Goal: Transaction & Acquisition: Purchase product/service

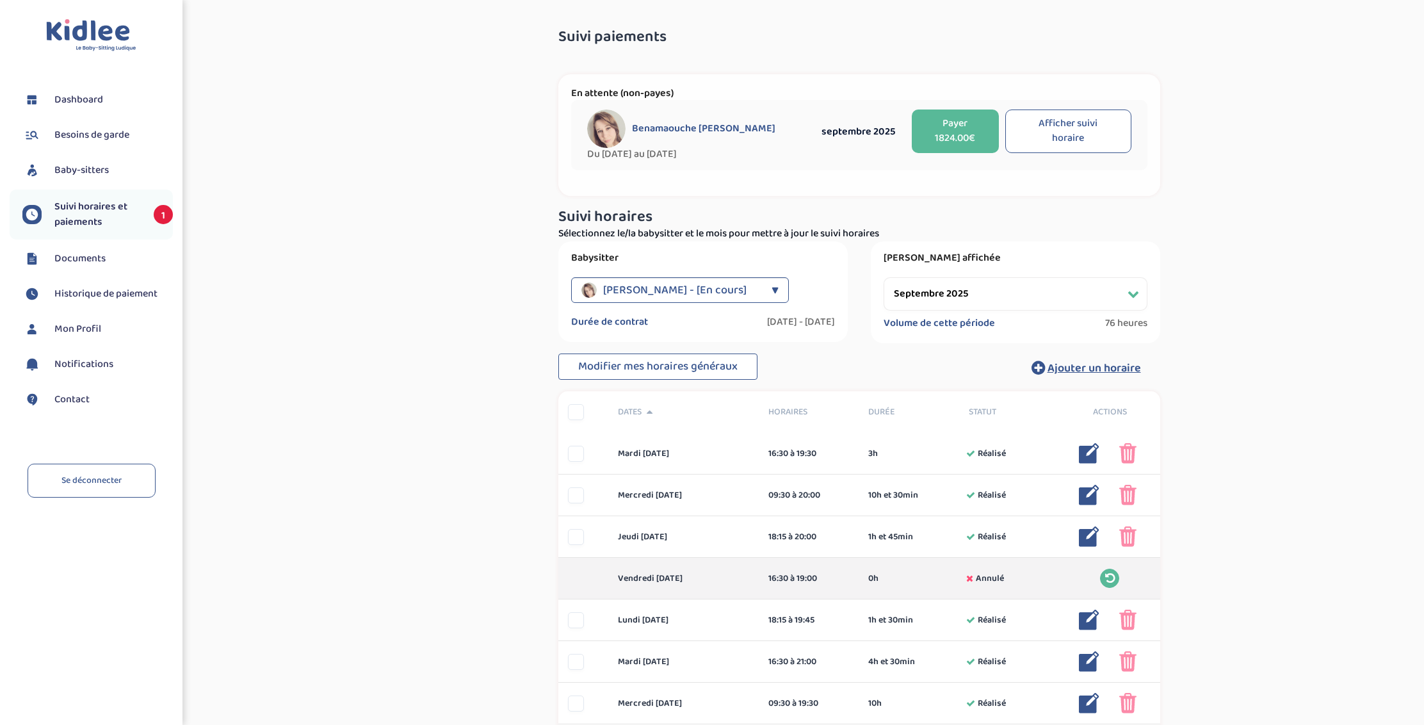
select select "septembre 2025"
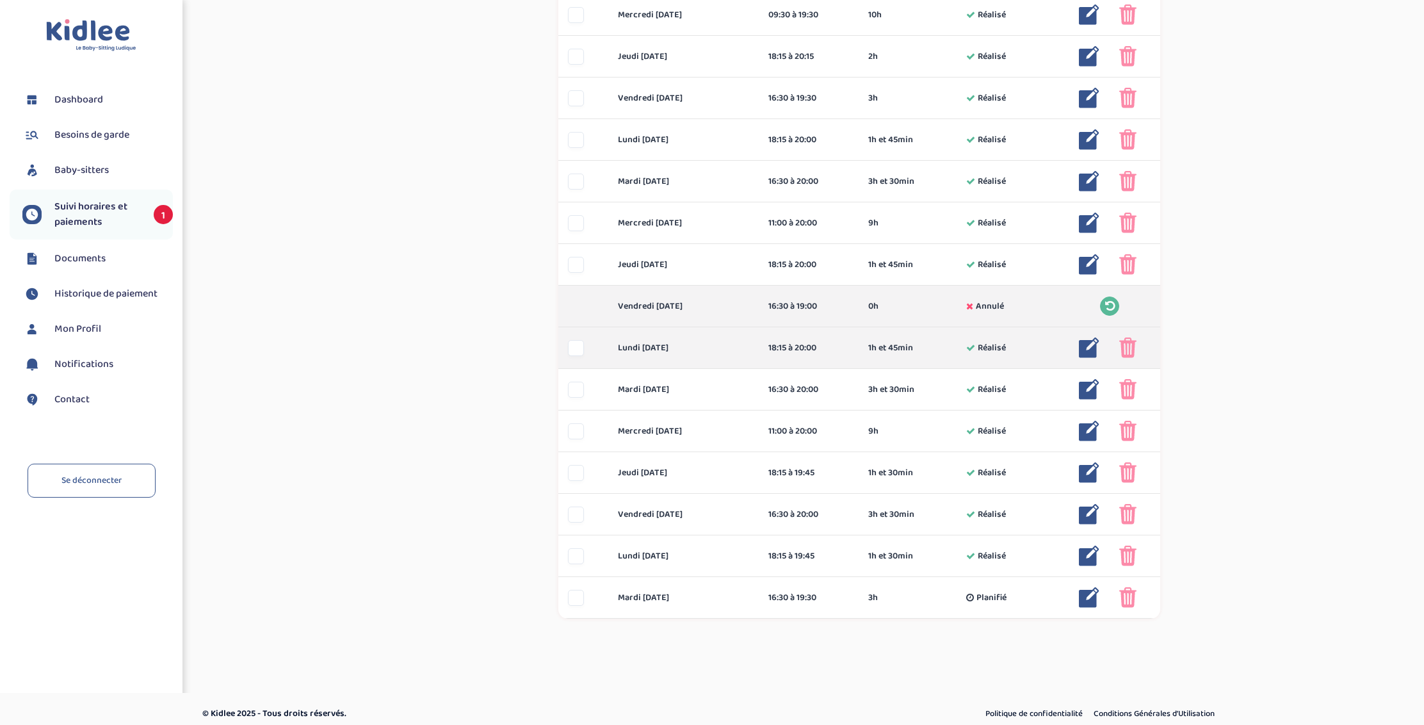
scroll to position [688, 0]
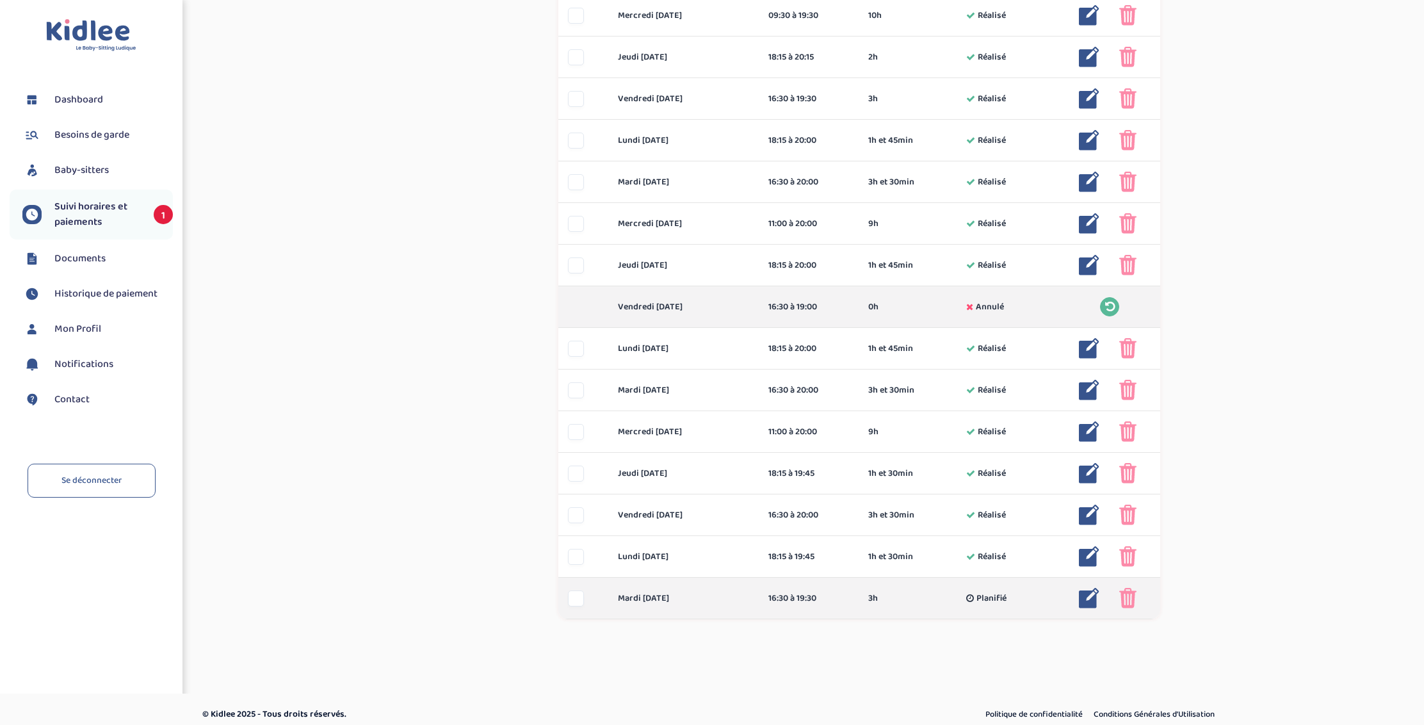
click at [1087, 595] on img at bounding box center [1089, 598] width 20 height 20
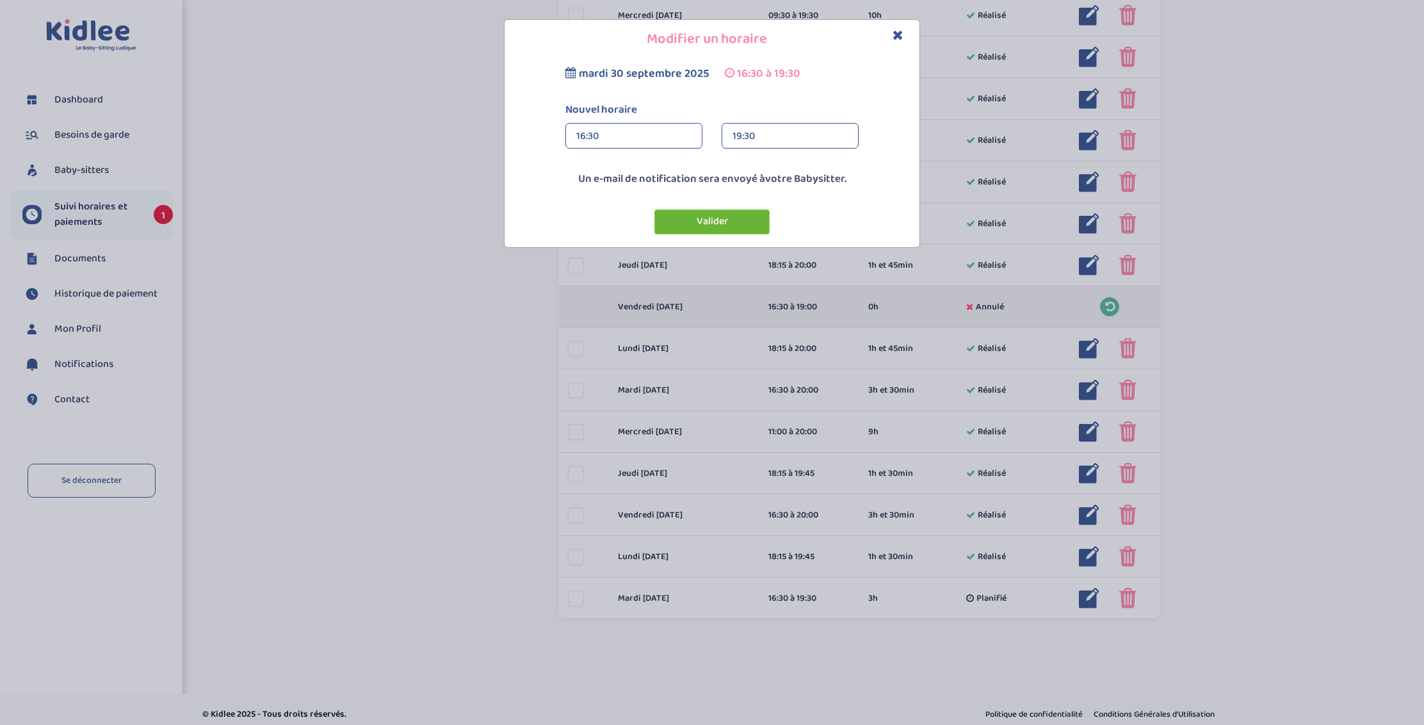
click at [715, 222] on button "Valider" at bounding box center [711, 221] width 115 height 25
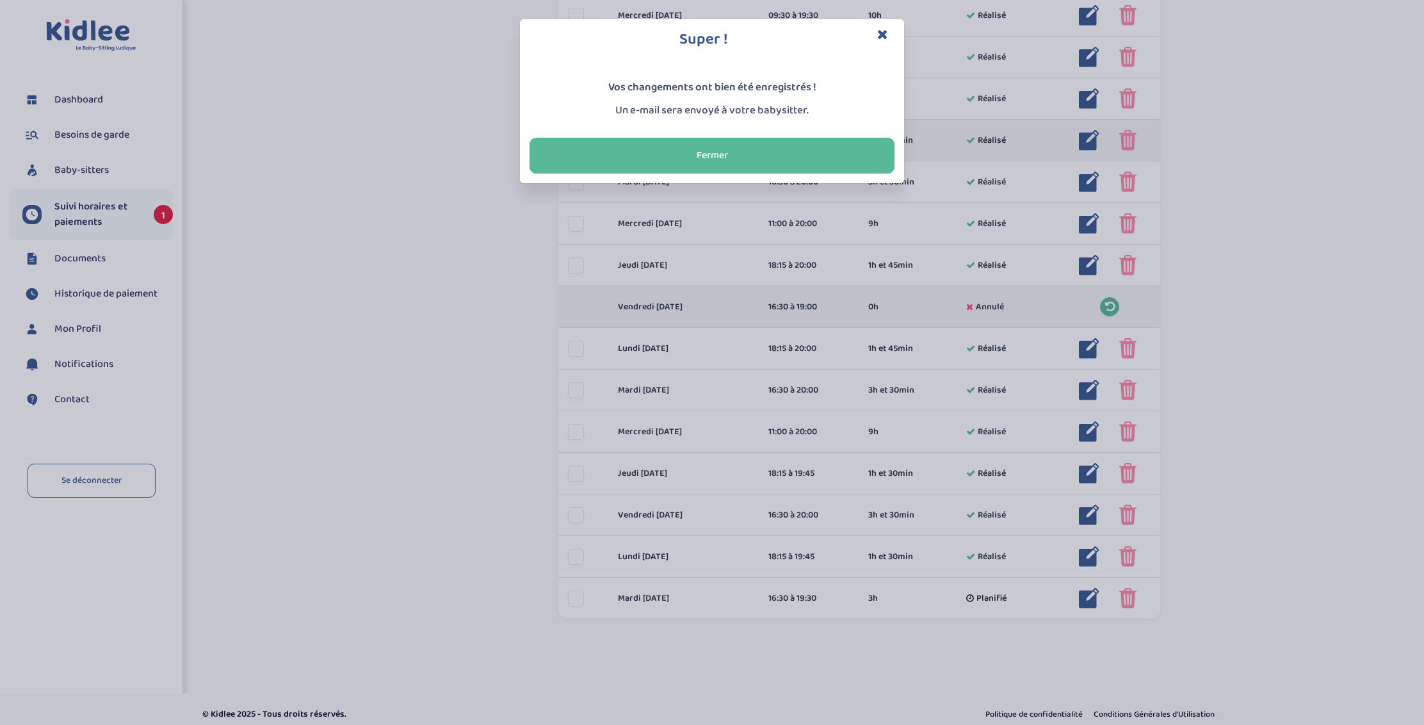
click at [790, 152] on button "Fermer" at bounding box center [712, 156] width 365 height 36
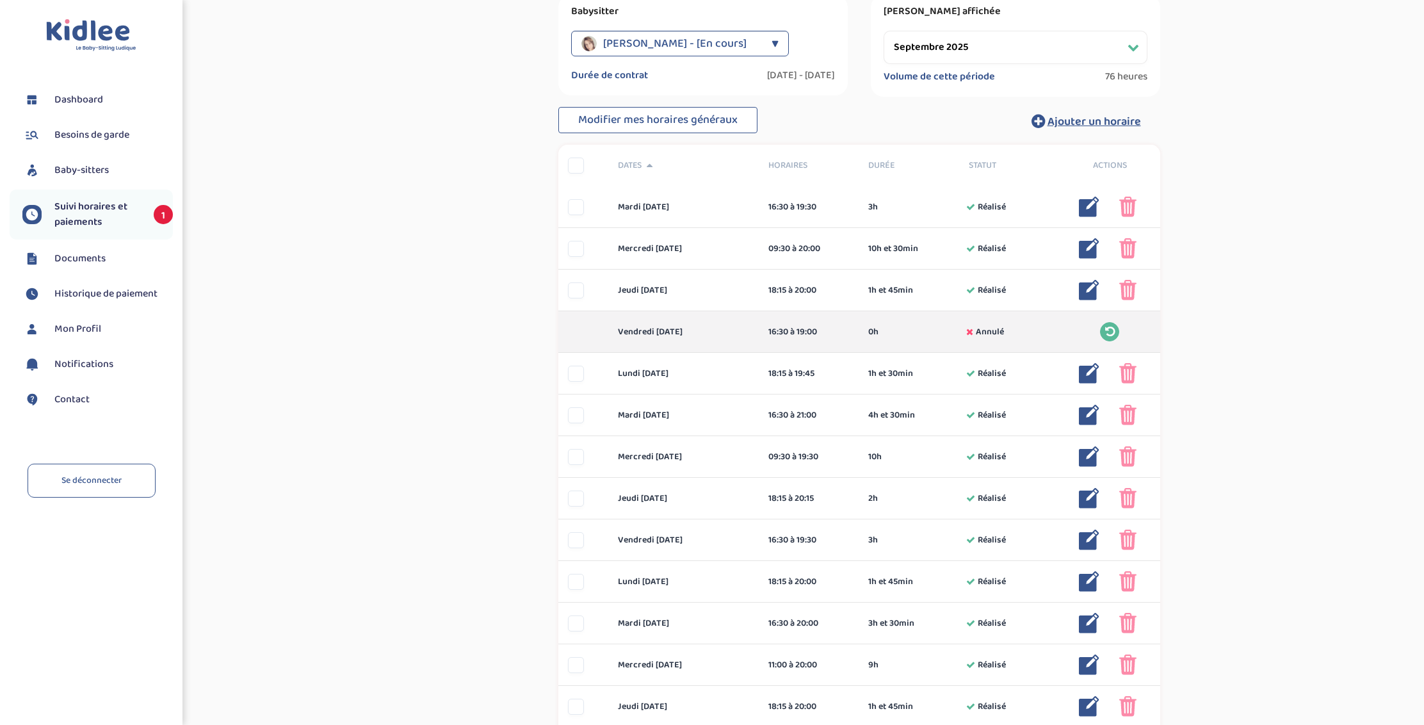
scroll to position [698, 0]
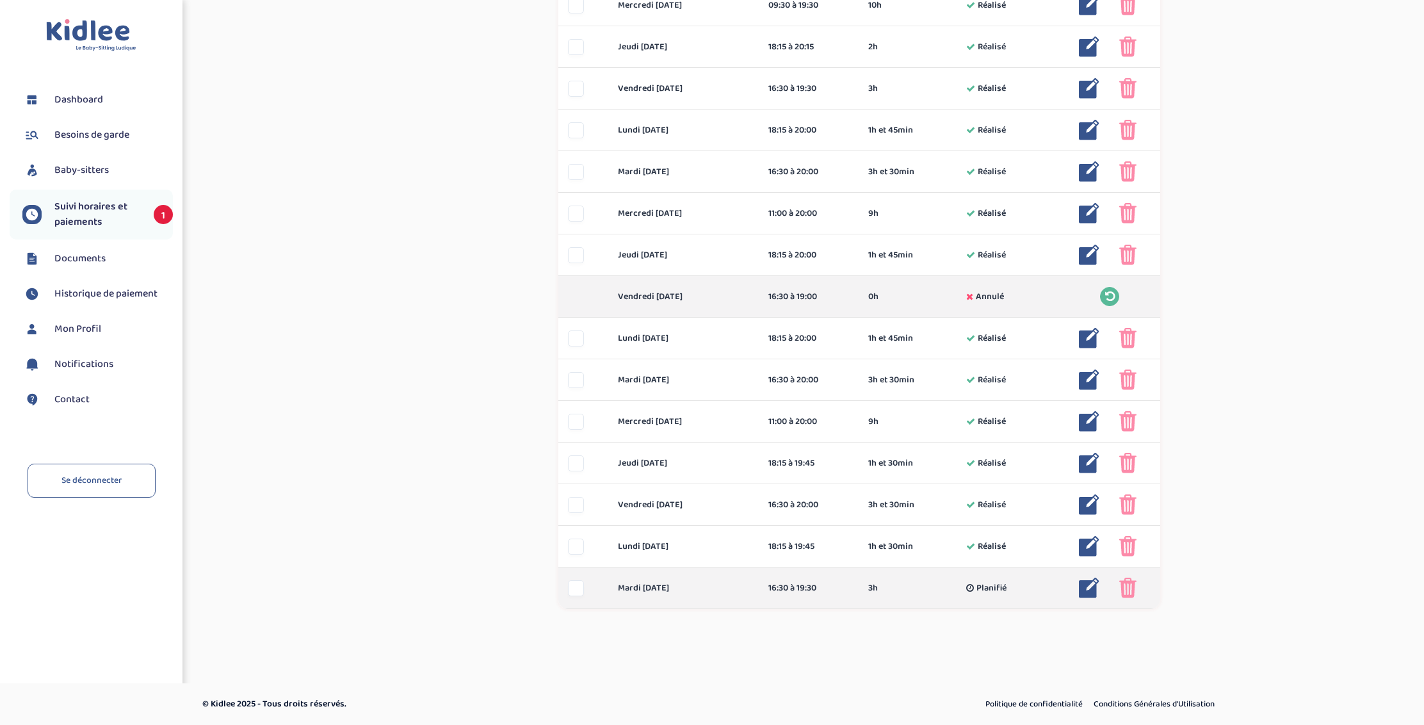
click at [987, 587] on span "Planifié" at bounding box center [991, 587] width 30 height 13
click at [1083, 590] on img at bounding box center [1089, 588] width 20 height 20
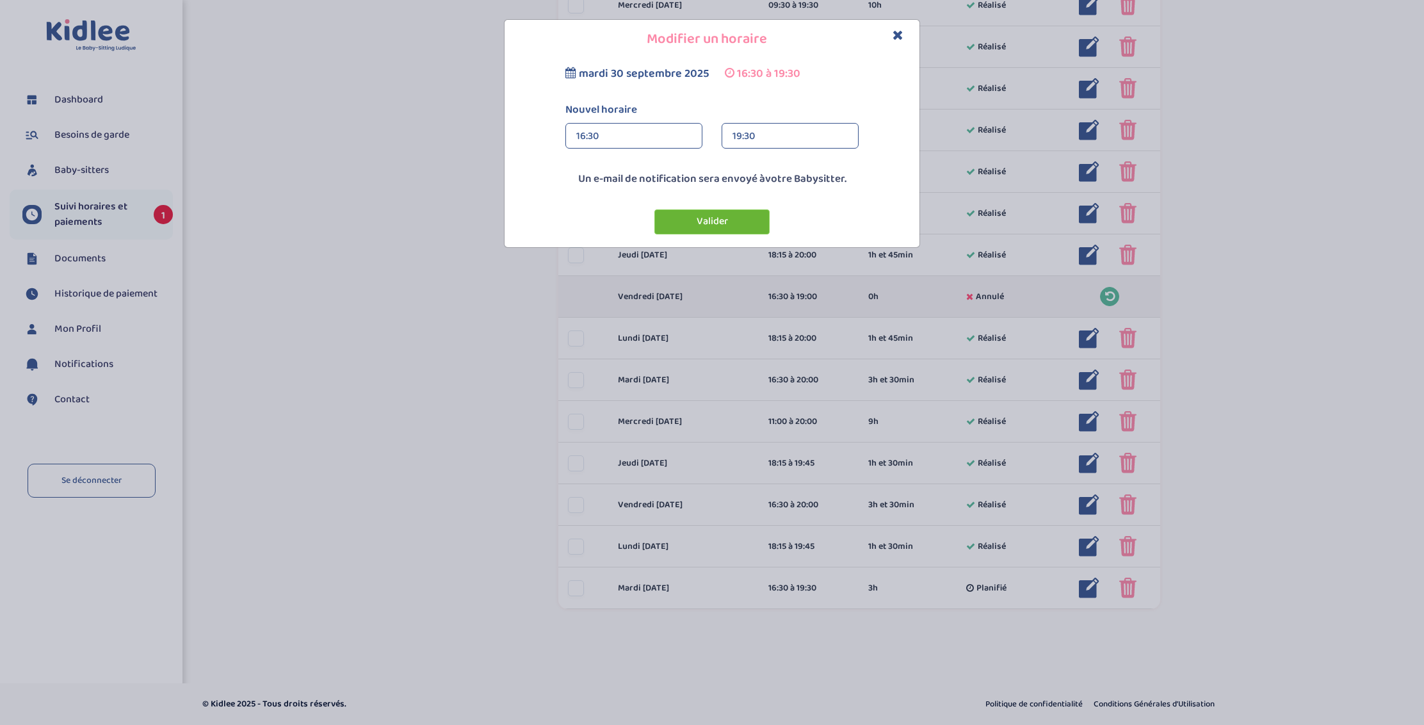
click at [722, 232] on button "Valider" at bounding box center [711, 221] width 115 height 25
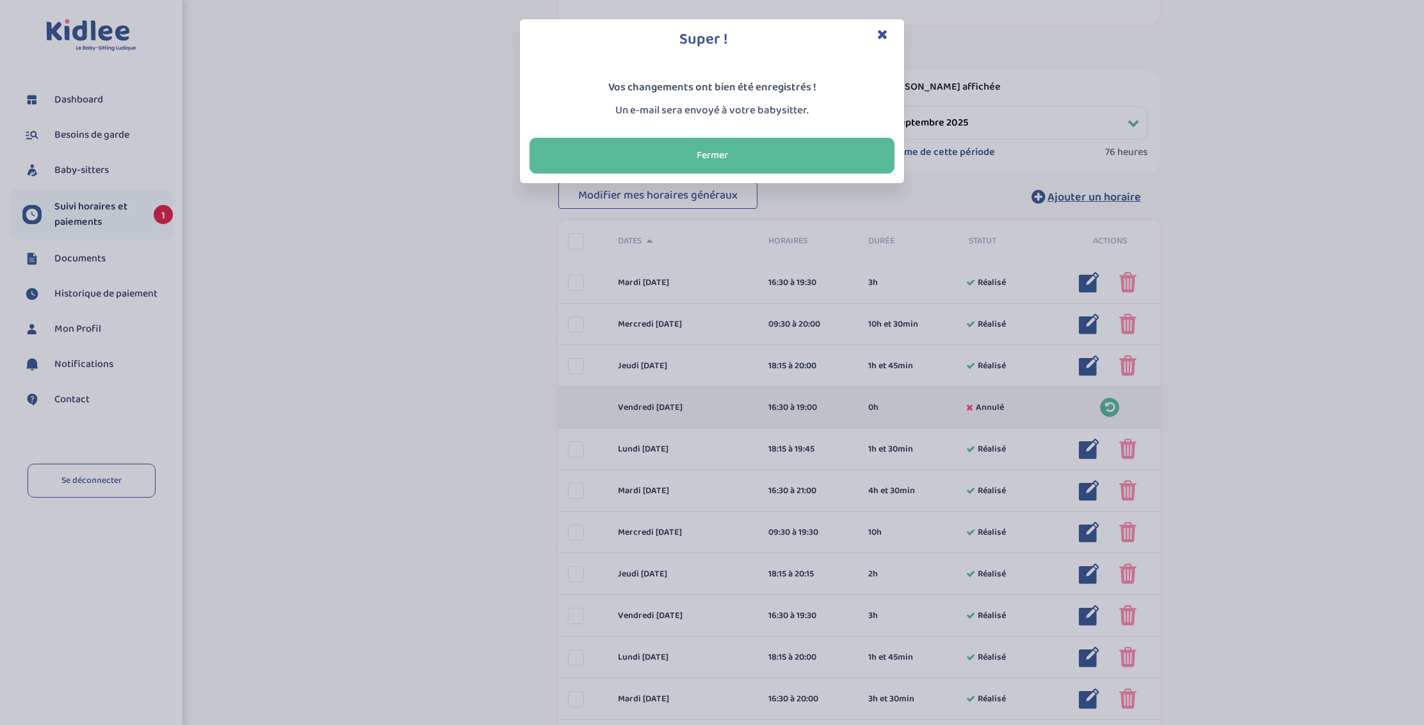
scroll to position [0, 0]
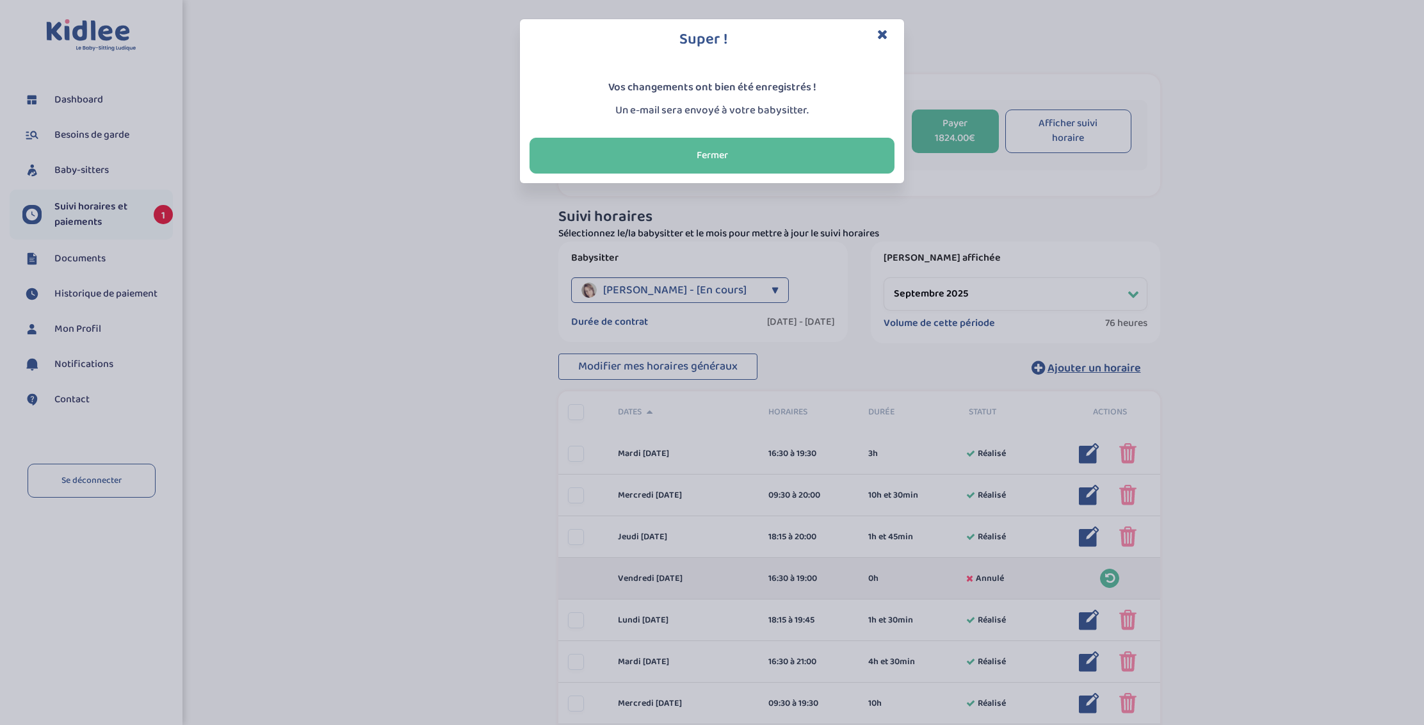
click at [877, 31] on h3 "Super !" at bounding box center [712, 40] width 365 height 22
drag, startPoint x: 797, startPoint y: 163, endPoint x: 809, endPoint y: 165, distance: 12.3
click at [798, 163] on button "Fermer" at bounding box center [712, 156] width 365 height 36
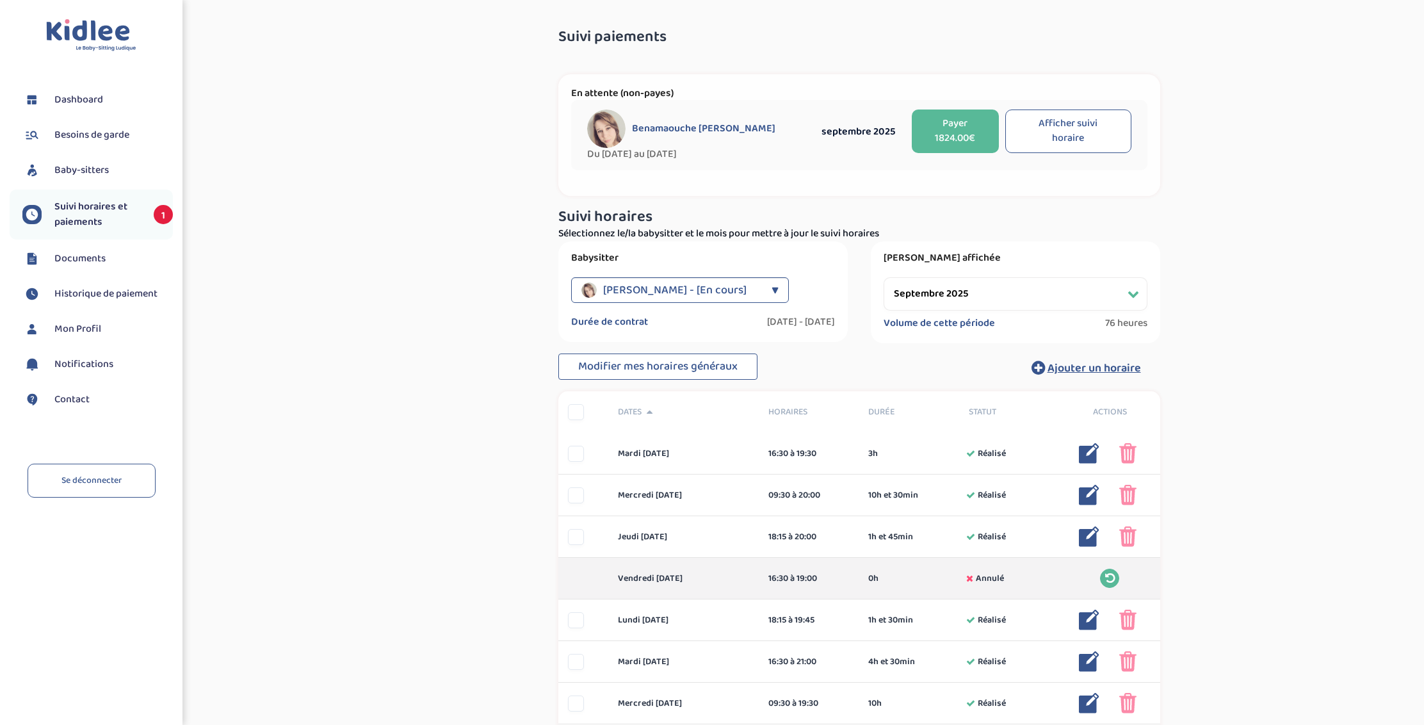
click at [941, 138] on button "Payer 1824.00€" at bounding box center [955, 131] width 87 height 44
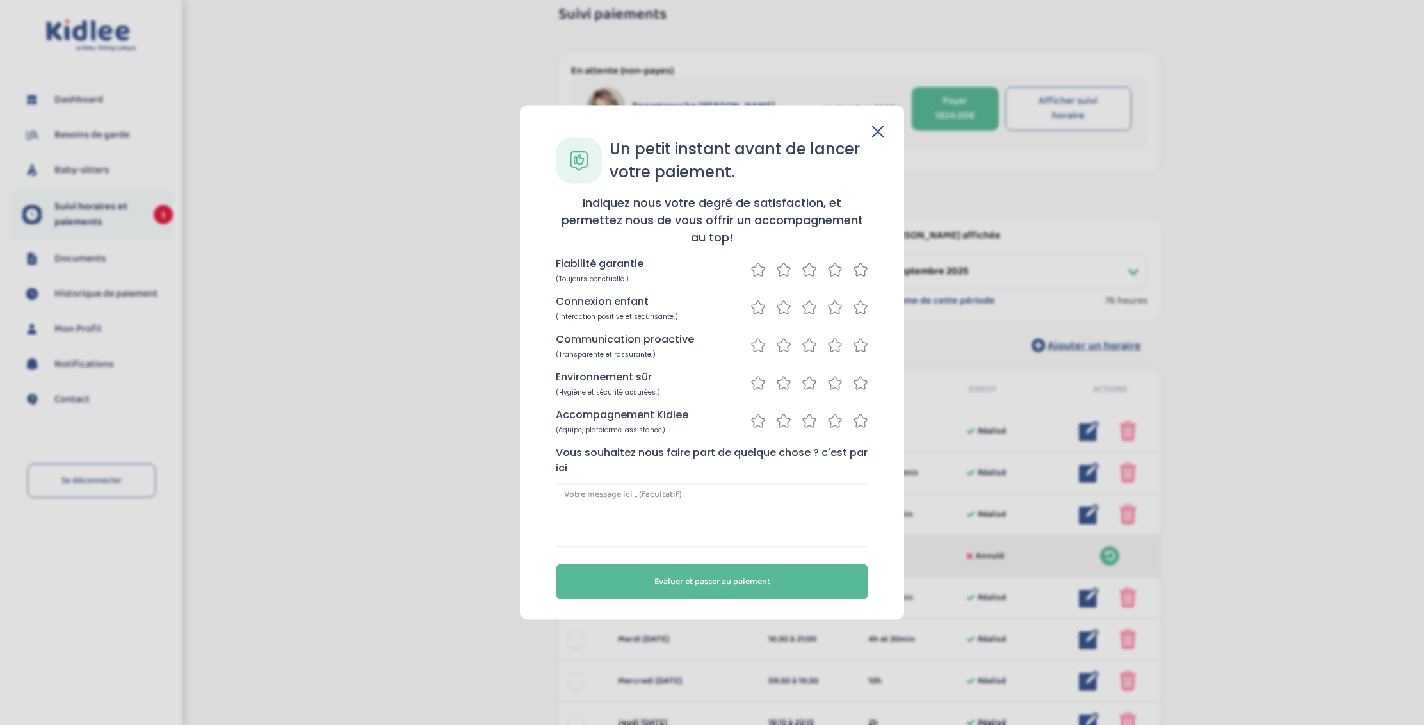
scroll to position [33, 0]
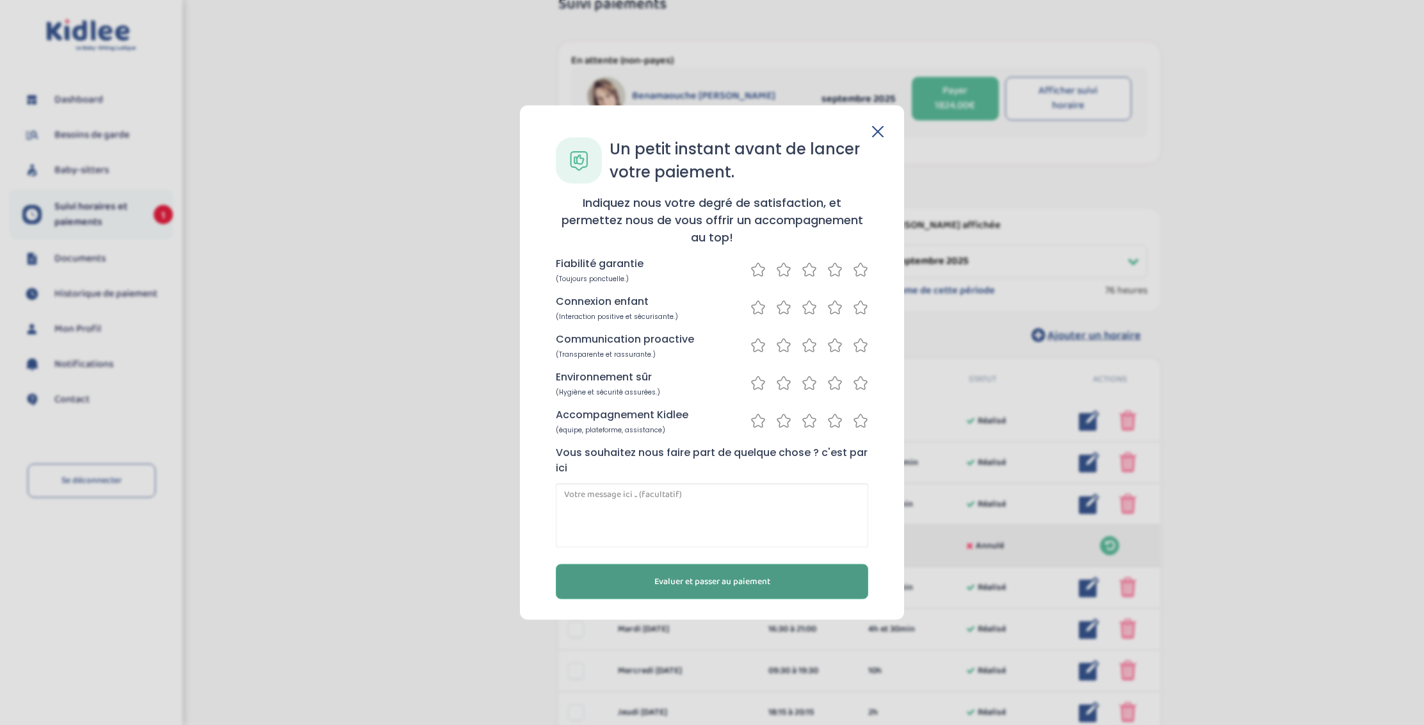
click at [686, 591] on button "Evaluer et passer au paiement" at bounding box center [712, 581] width 312 height 35
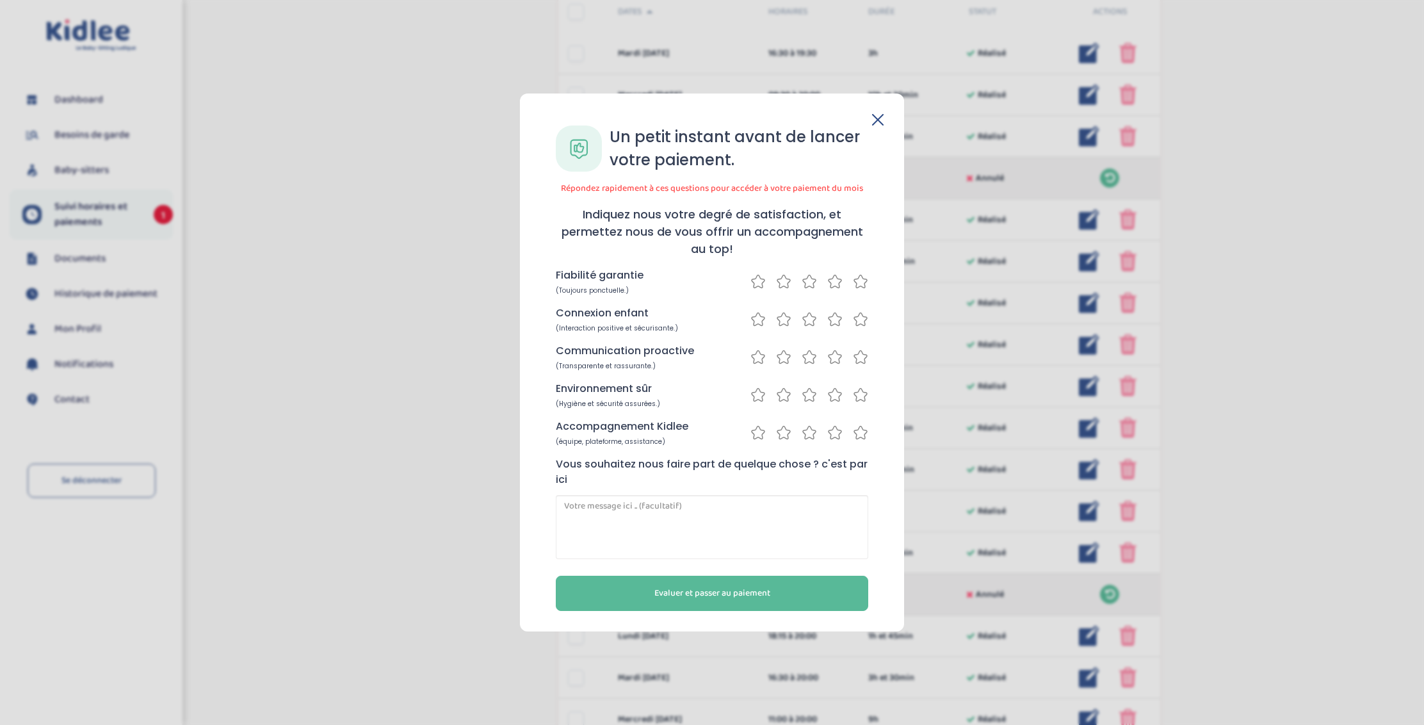
scroll to position [398, 0]
click at [866, 279] on icon at bounding box center [860, 281] width 13 height 13
click at [829, 325] on icon at bounding box center [834, 319] width 15 height 16
click at [864, 357] on icon at bounding box center [860, 357] width 15 height 16
click at [862, 396] on icon at bounding box center [860, 395] width 15 height 16
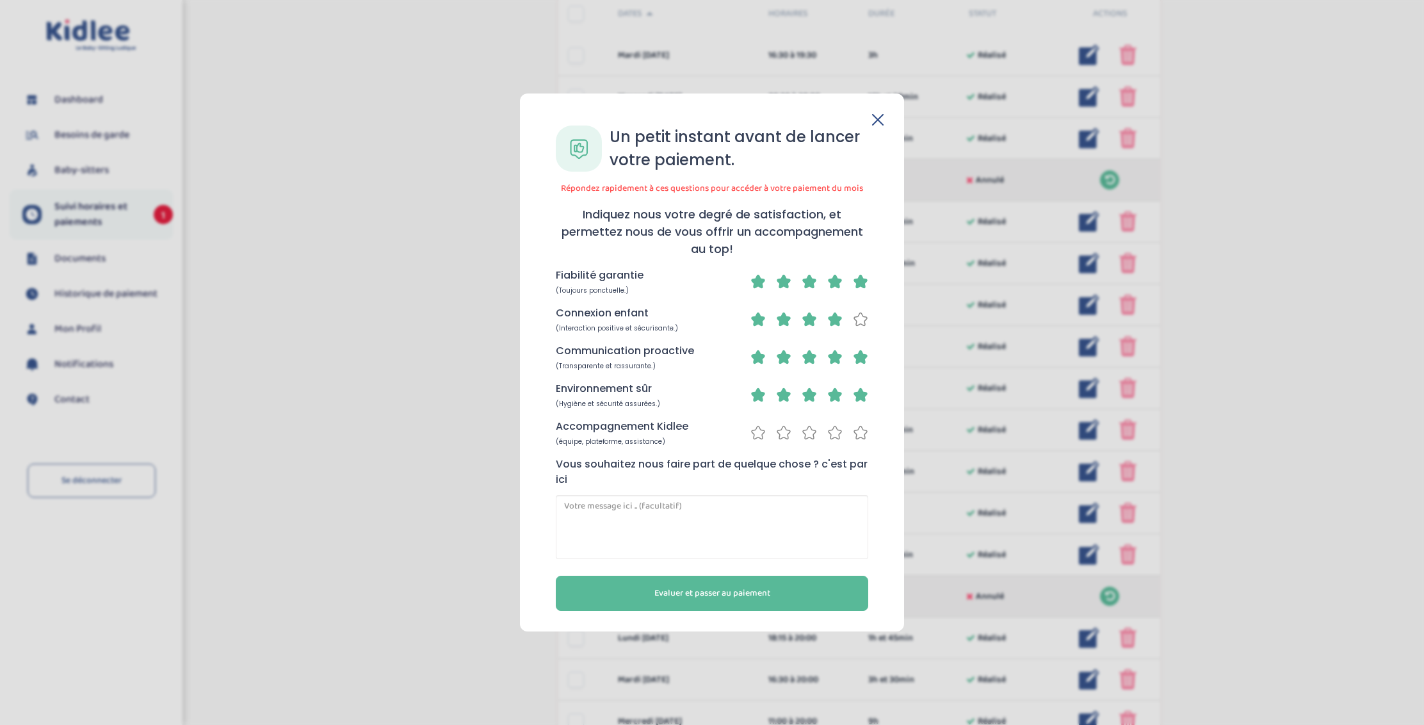
click at [831, 435] on icon at bounding box center [834, 433] width 15 height 16
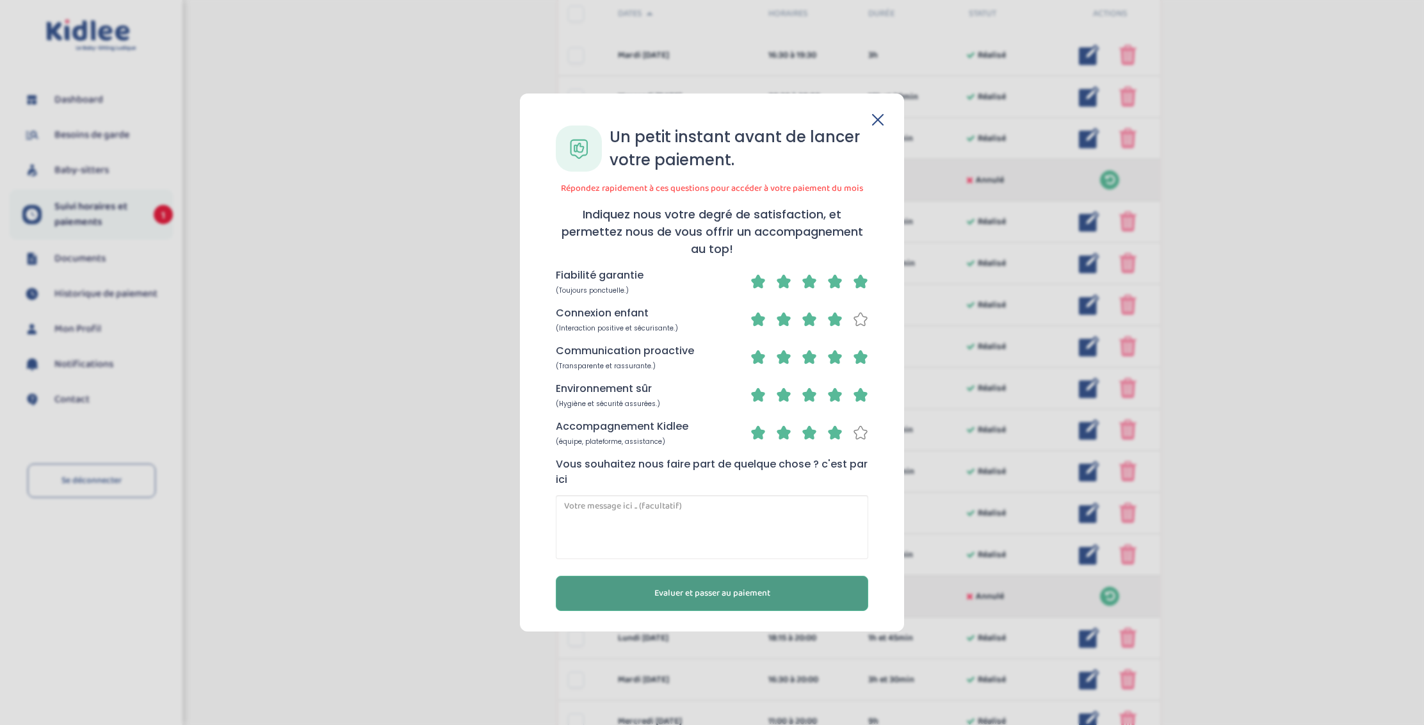
click at [772, 598] on button "Evaluer et passer au paiement" at bounding box center [712, 593] width 312 height 35
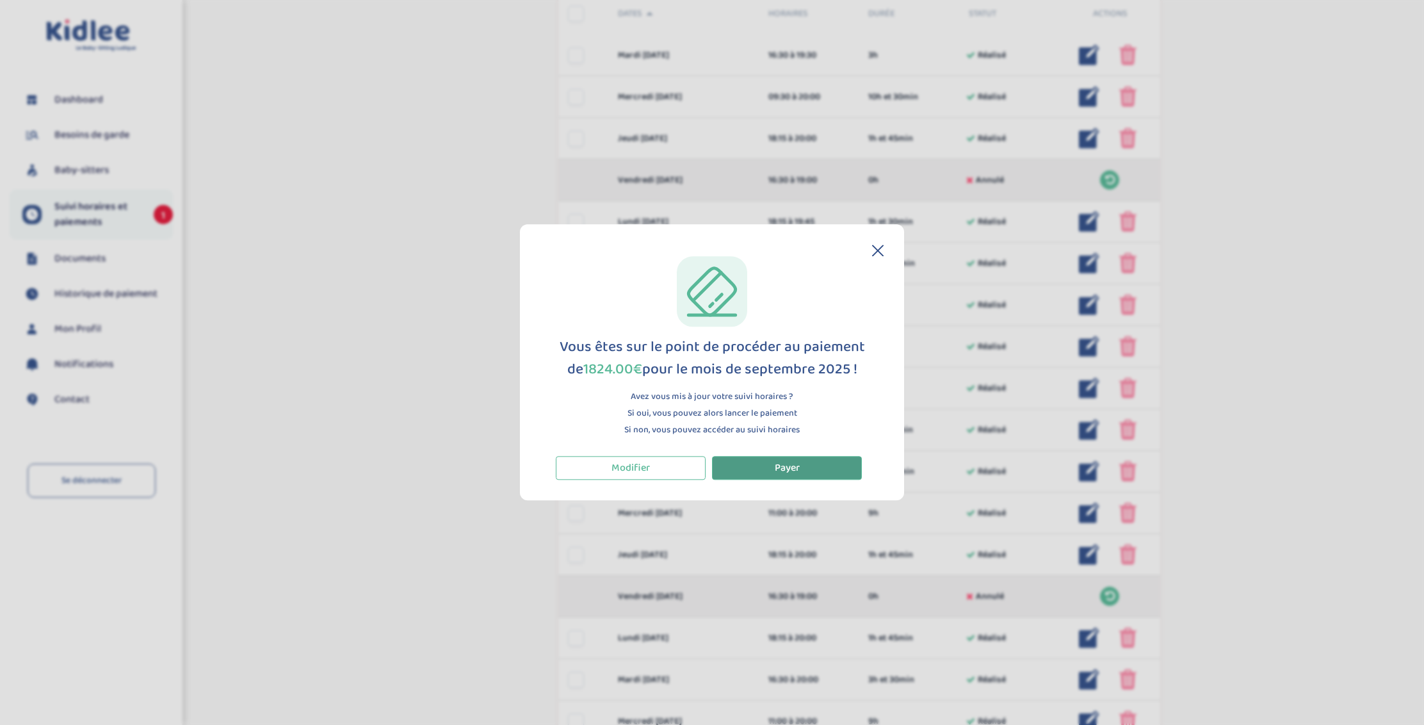
click at [829, 469] on button "Payer" at bounding box center [787, 468] width 150 height 24
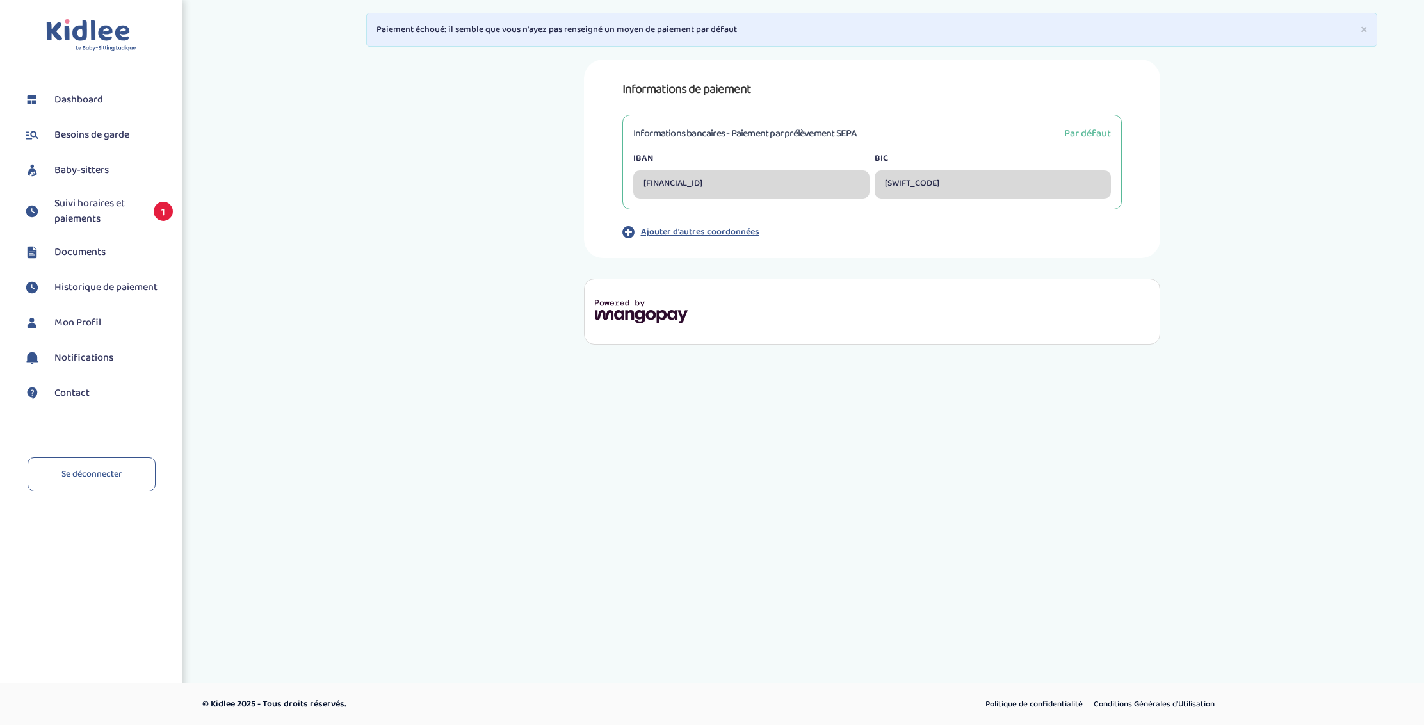
click at [756, 183] on div "FR7630003030000005038890482" at bounding box center [751, 184] width 236 height 28
click at [1096, 135] on span "Par défaut" at bounding box center [1087, 134] width 47 height 16
click at [946, 175] on div "SOGEFRPPXXX" at bounding box center [993, 184] width 236 height 28
click at [944, 180] on div "SOGEFRPPXXX" at bounding box center [993, 184] width 236 height 28
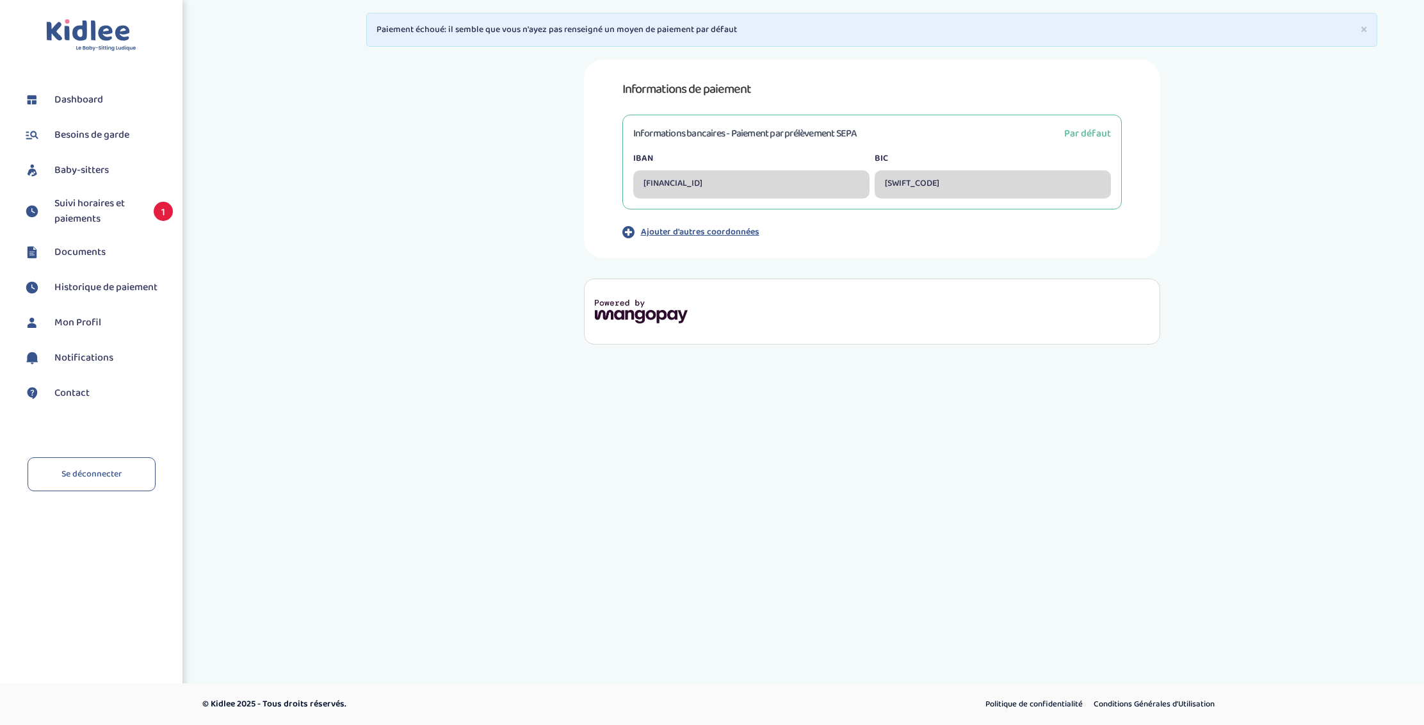
click at [941, 185] on div "SOGEFRPPXXX" at bounding box center [993, 184] width 236 height 28
click at [755, 196] on div "FR7630003030000005038890482" at bounding box center [751, 184] width 236 height 28
click at [72, 104] on span "Dashboard" at bounding box center [78, 99] width 49 height 15
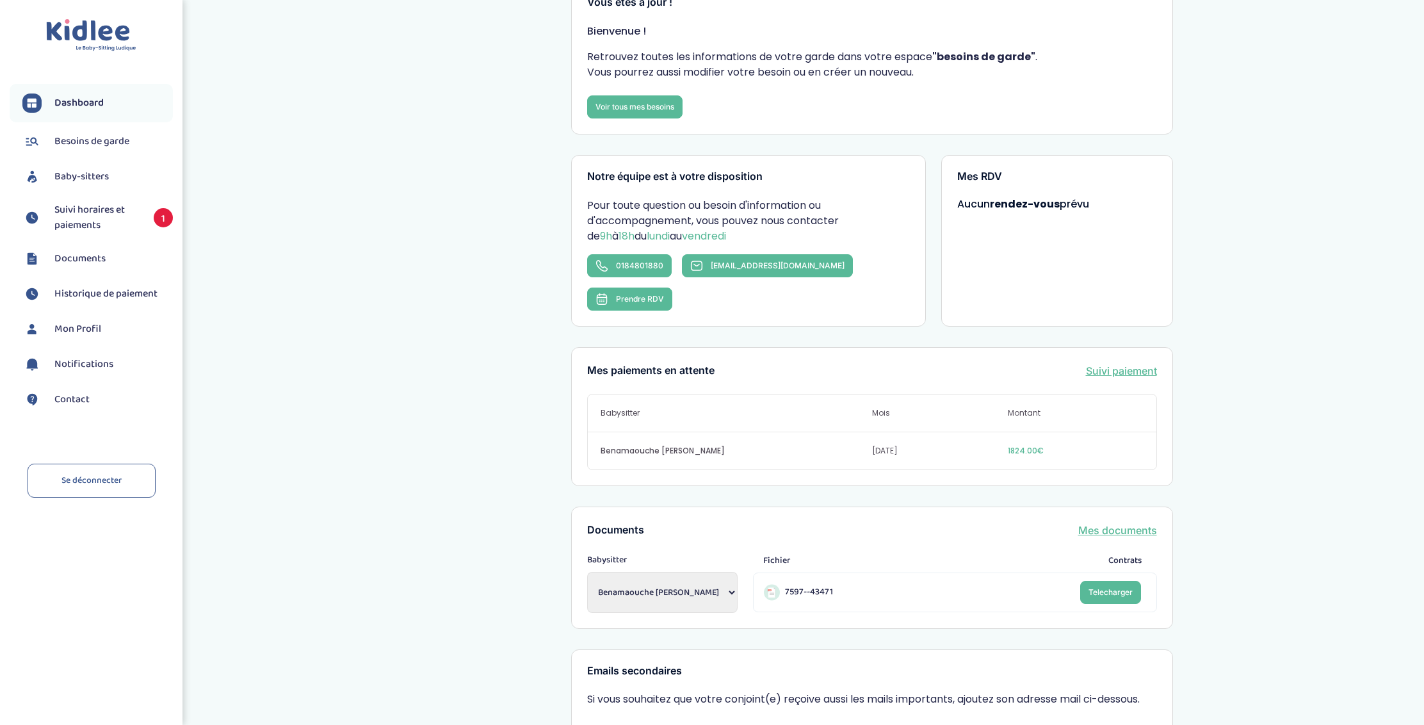
scroll to position [223, 0]
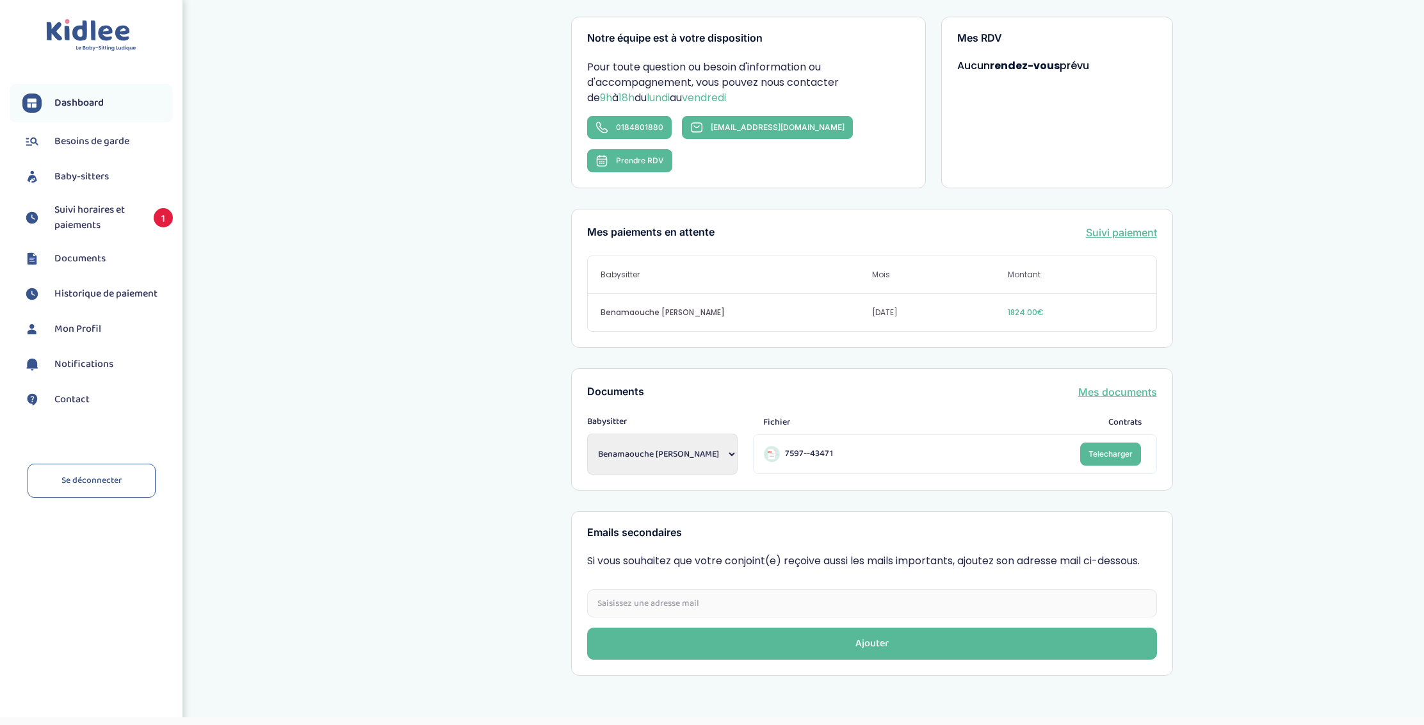
click at [76, 148] on span "Besoins de garde" at bounding box center [91, 141] width 75 height 15
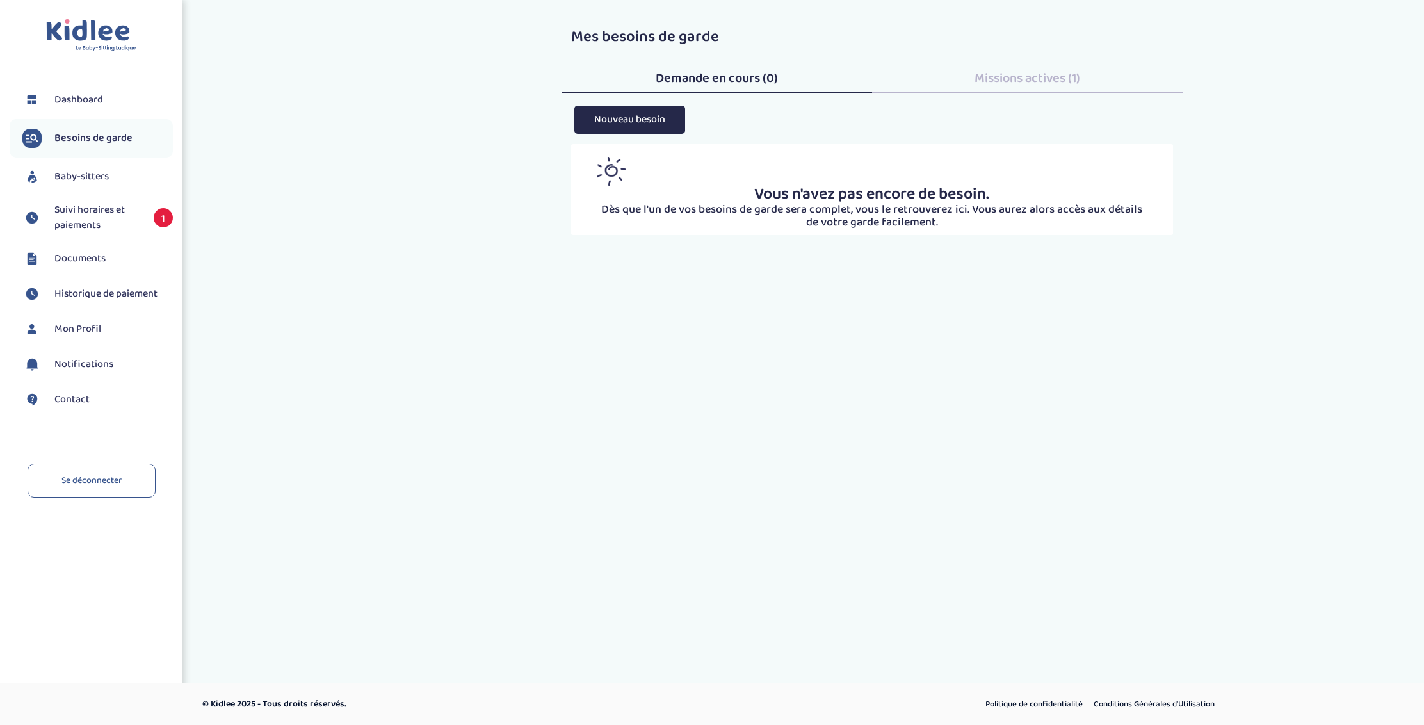
click at [90, 179] on span "Baby-sitters" at bounding box center [81, 176] width 54 height 15
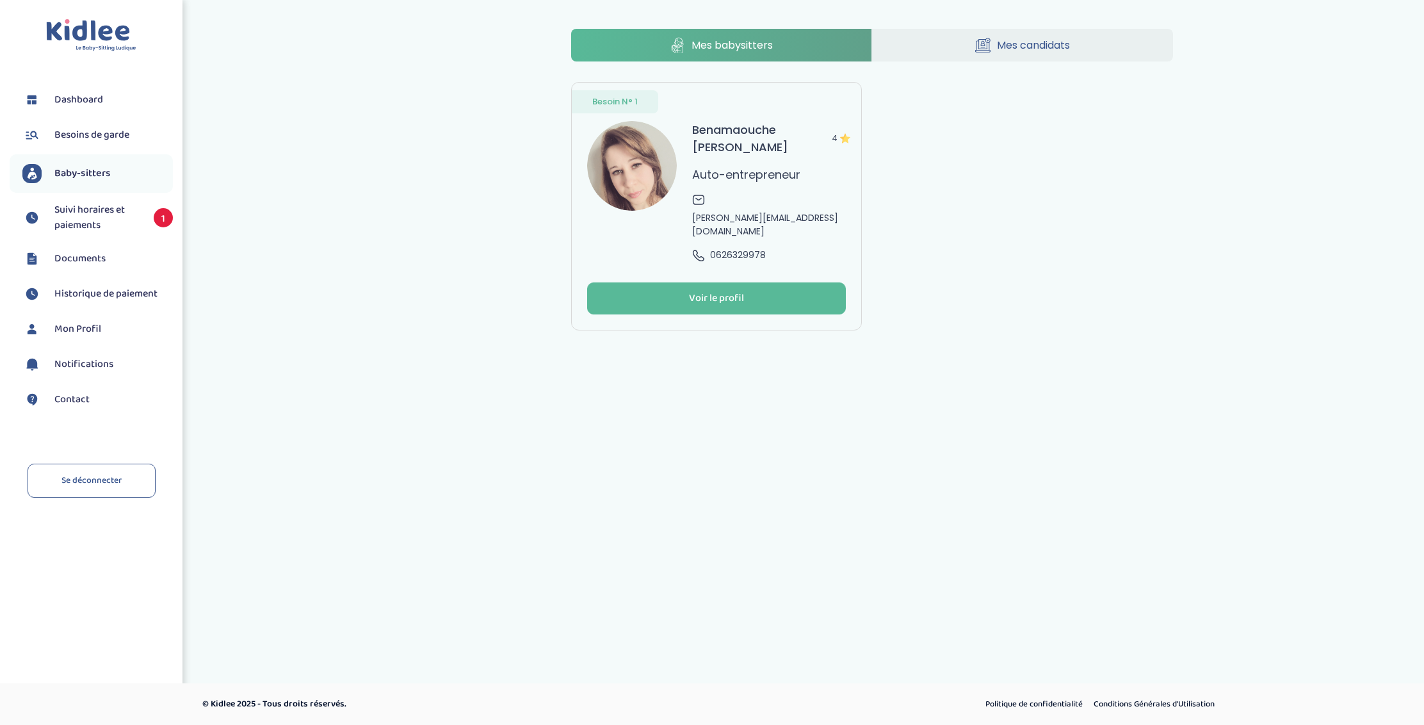
click at [96, 240] on ul "Dashboard Besoins de garde Baby-sitters Suivi horaires et paiements 1 Documents…" at bounding box center [91, 258] width 163 height 348
click at [93, 220] on span "Suivi horaires et paiements" at bounding box center [97, 217] width 86 height 31
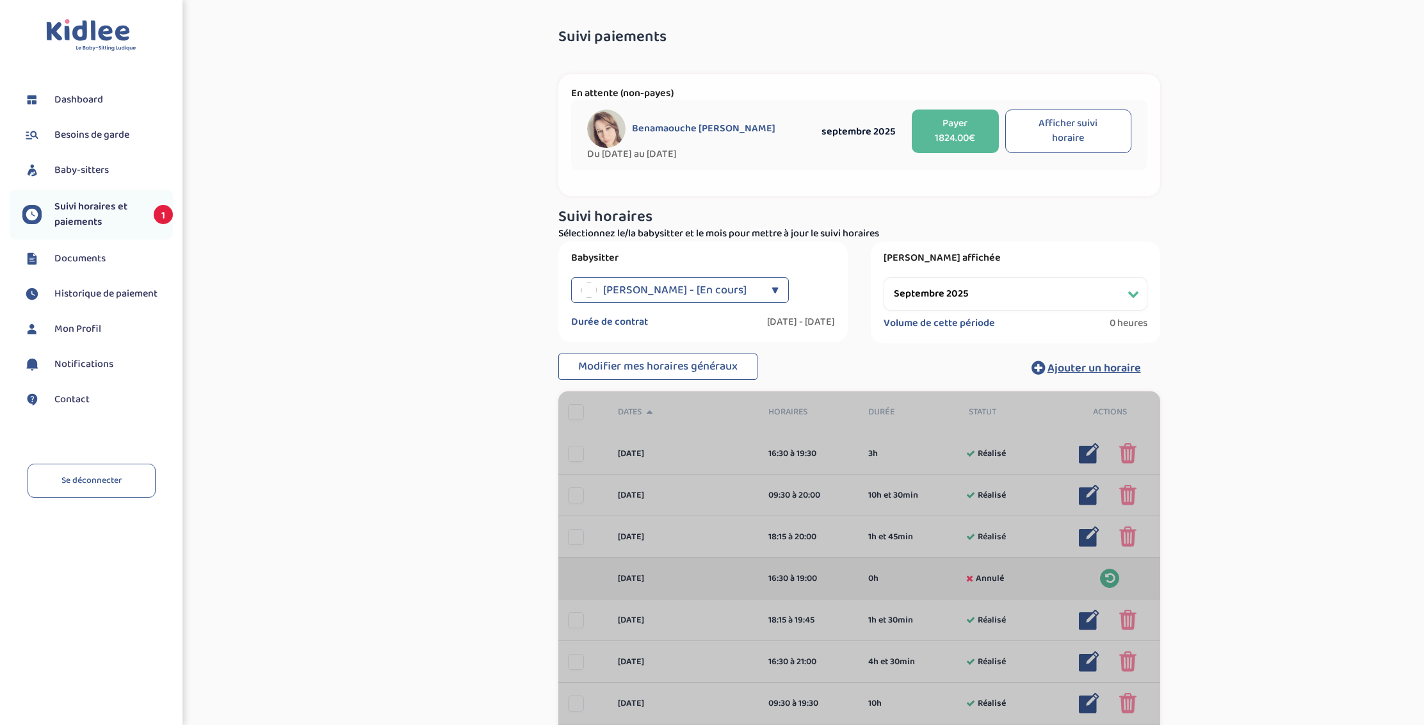
select select "septembre 2025"
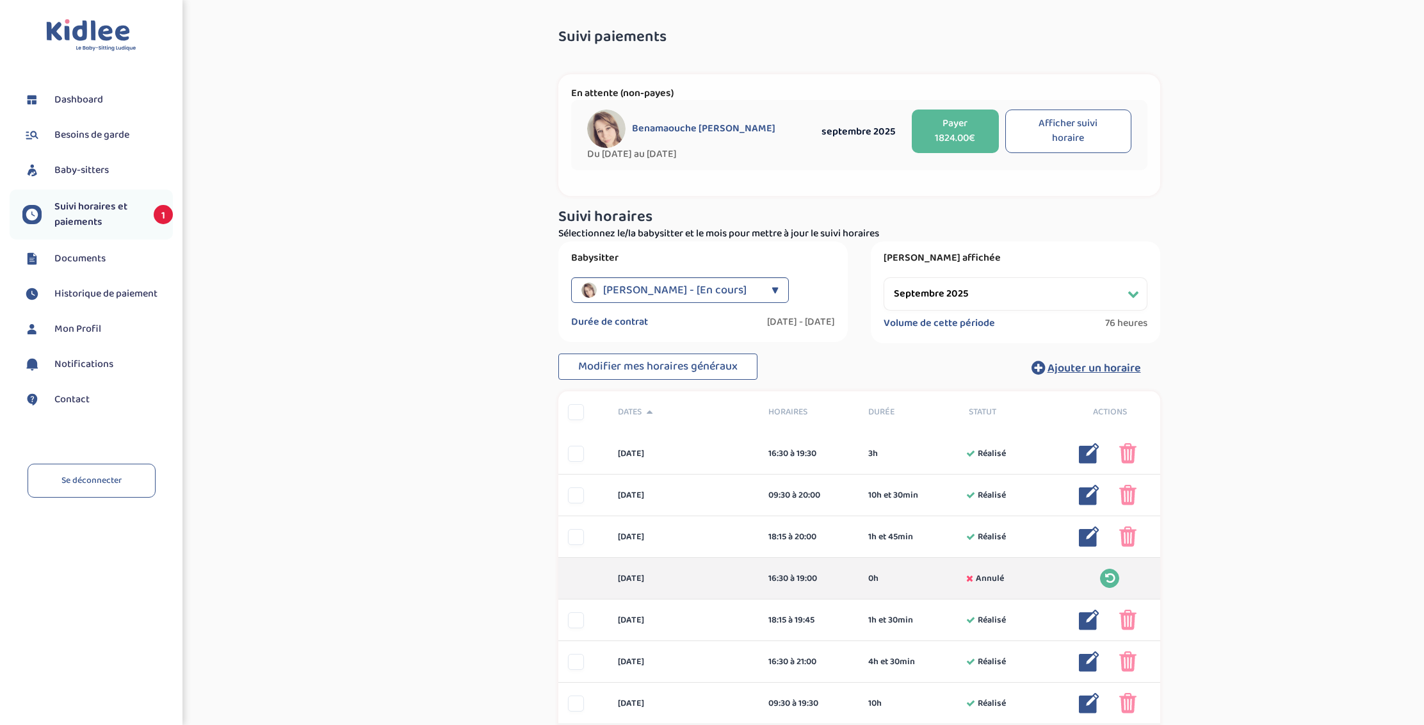
click at [93, 279] on li "Historique de paiement" at bounding box center [91, 294] width 163 height 32
click at [85, 304] on li "Historique de paiement" at bounding box center [91, 294] width 163 height 32
click at [83, 289] on span "Historique de paiement" at bounding box center [105, 293] width 103 height 15
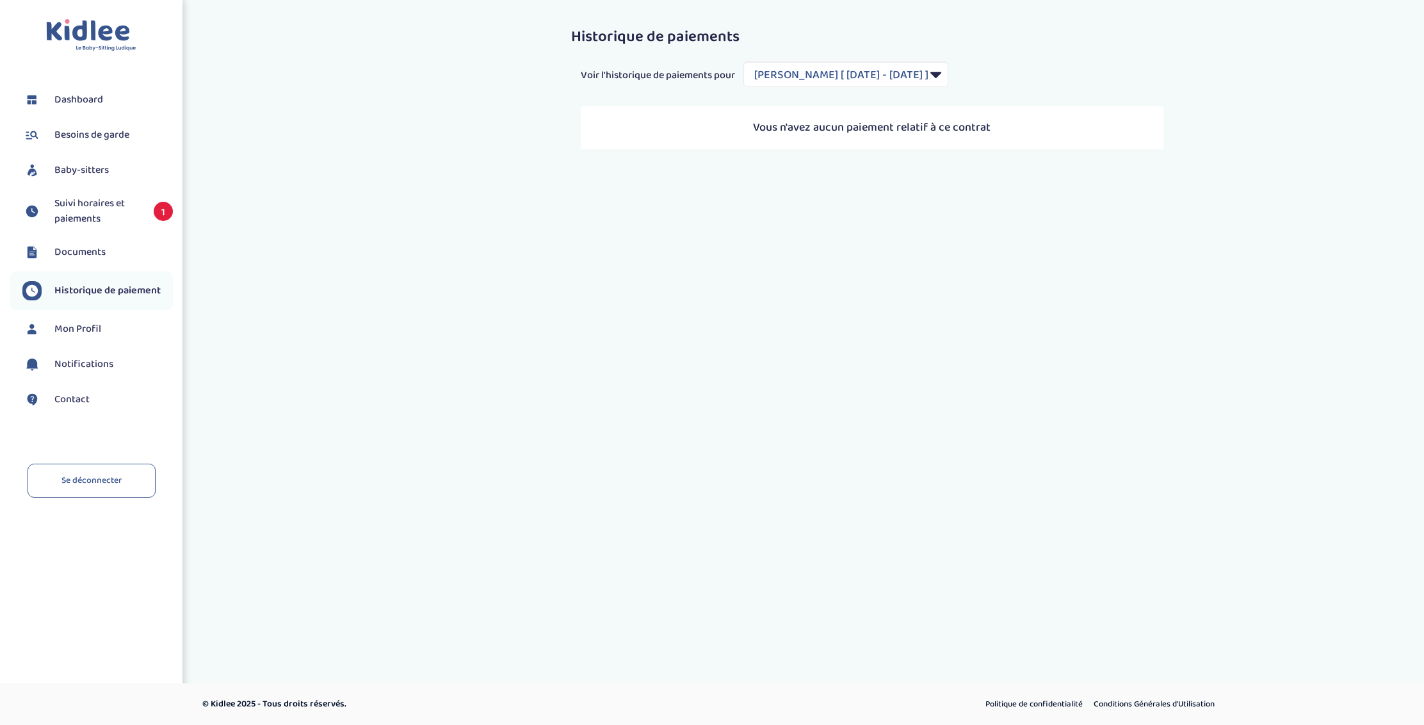
select select "2104"
click at [78, 254] on span "Documents" at bounding box center [79, 252] width 51 height 15
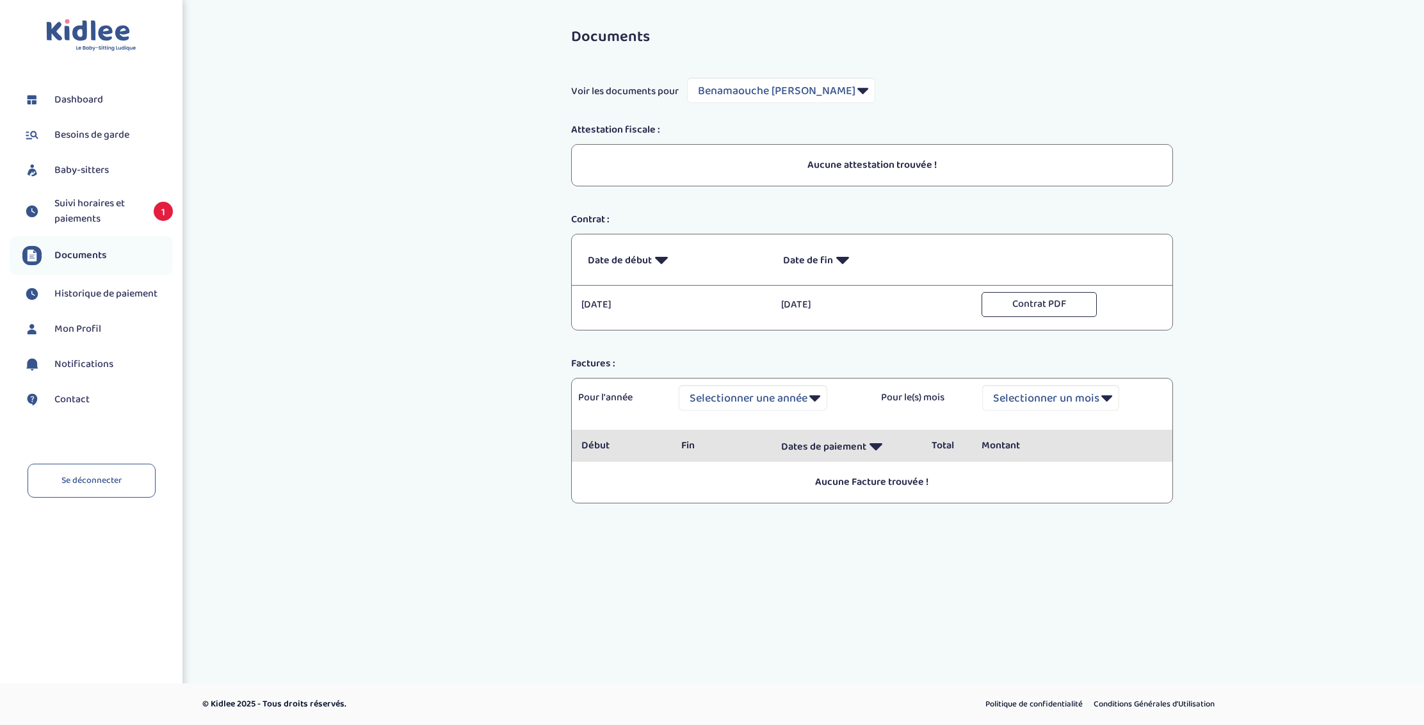
select select "28737"
click at [76, 327] on span "Mon Profil" at bounding box center [77, 328] width 47 height 15
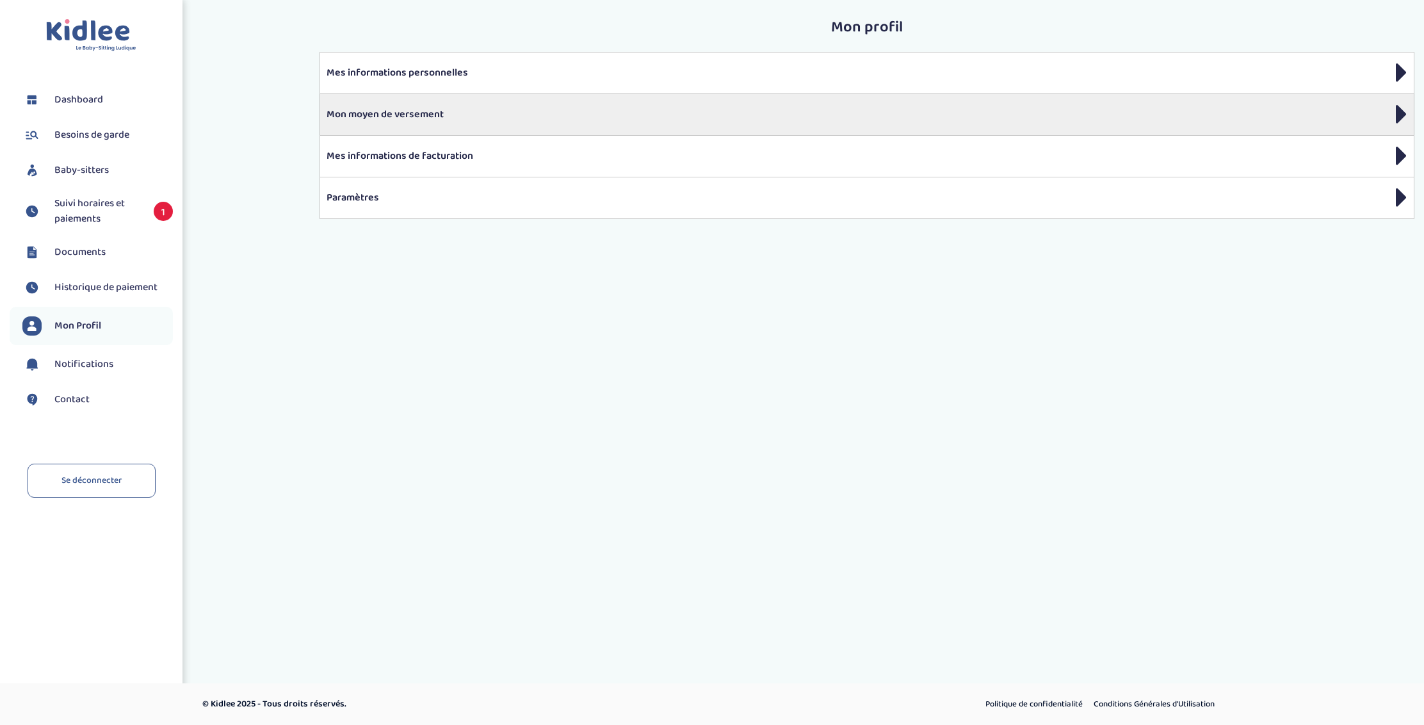
click at [391, 116] on p "Mon moyen de versement" at bounding box center [867, 114] width 1081 height 15
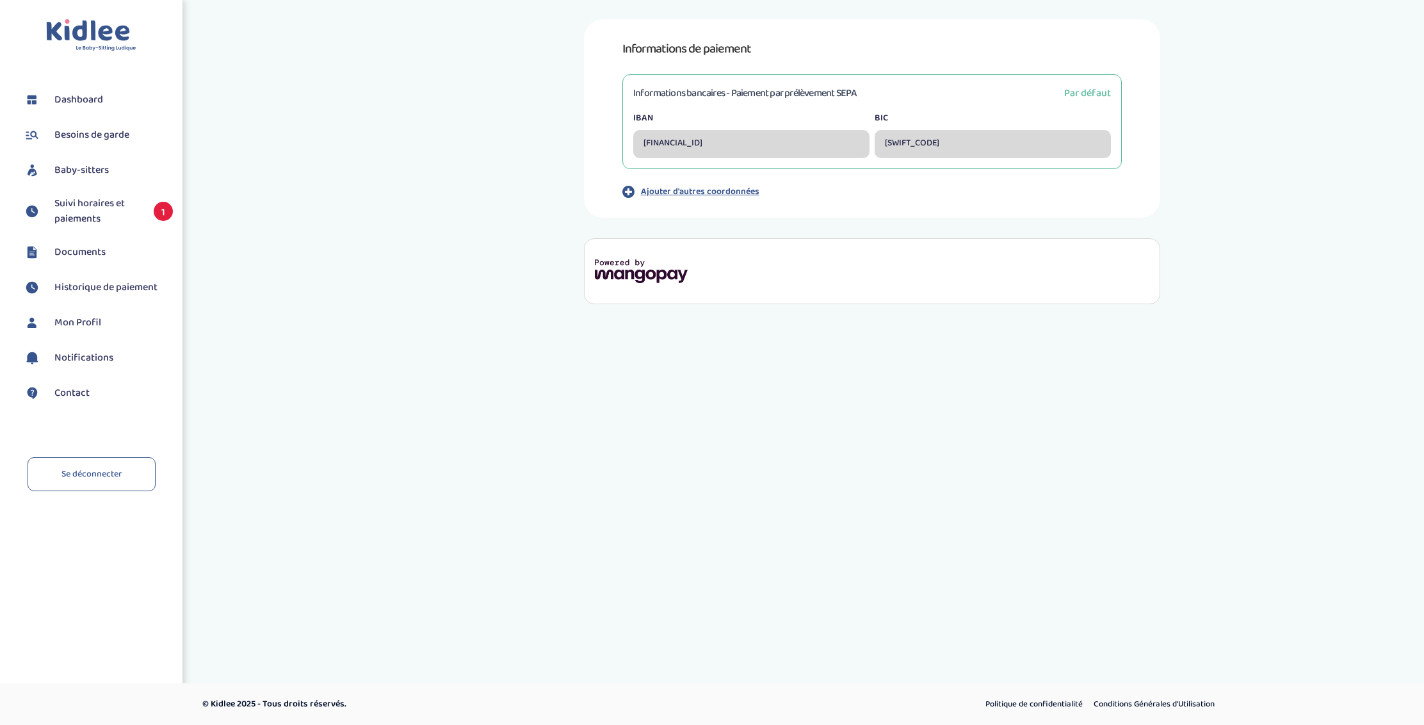
click at [770, 140] on div "[FINANCIAL_ID]" at bounding box center [751, 144] width 236 height 28
click at [773, 147] on div "[FINANCIAL_ID]" at bounding box center [751, 144] width 236 height 28
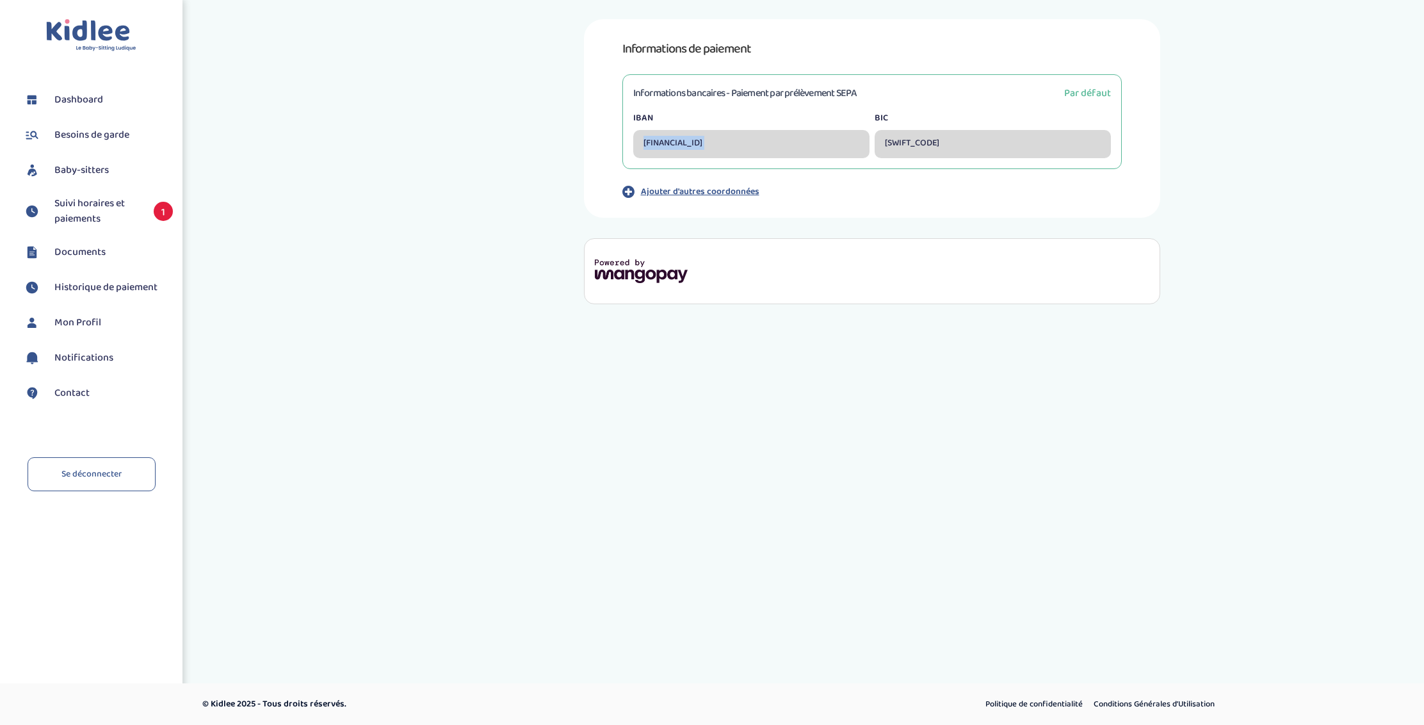
click at [773, 148] on div "[FINANCIAL_ID]" at bounding box center [751, 144] width 236 height 28
click at [1053, 343] on div "Toggle navigation FAQ Chouraqui Margaux Dashboard Besoins de garde Baby-sitters…" at bounding box center [712, 224] width 1424 height 448
click at [1094, 95] on span "Par défaut" at bounding box center [1087, 93] width 47 height 16
click at [88, 211] on span "Suivi horaires et paiements" at bounding box center [97, 211] width 86 height 31
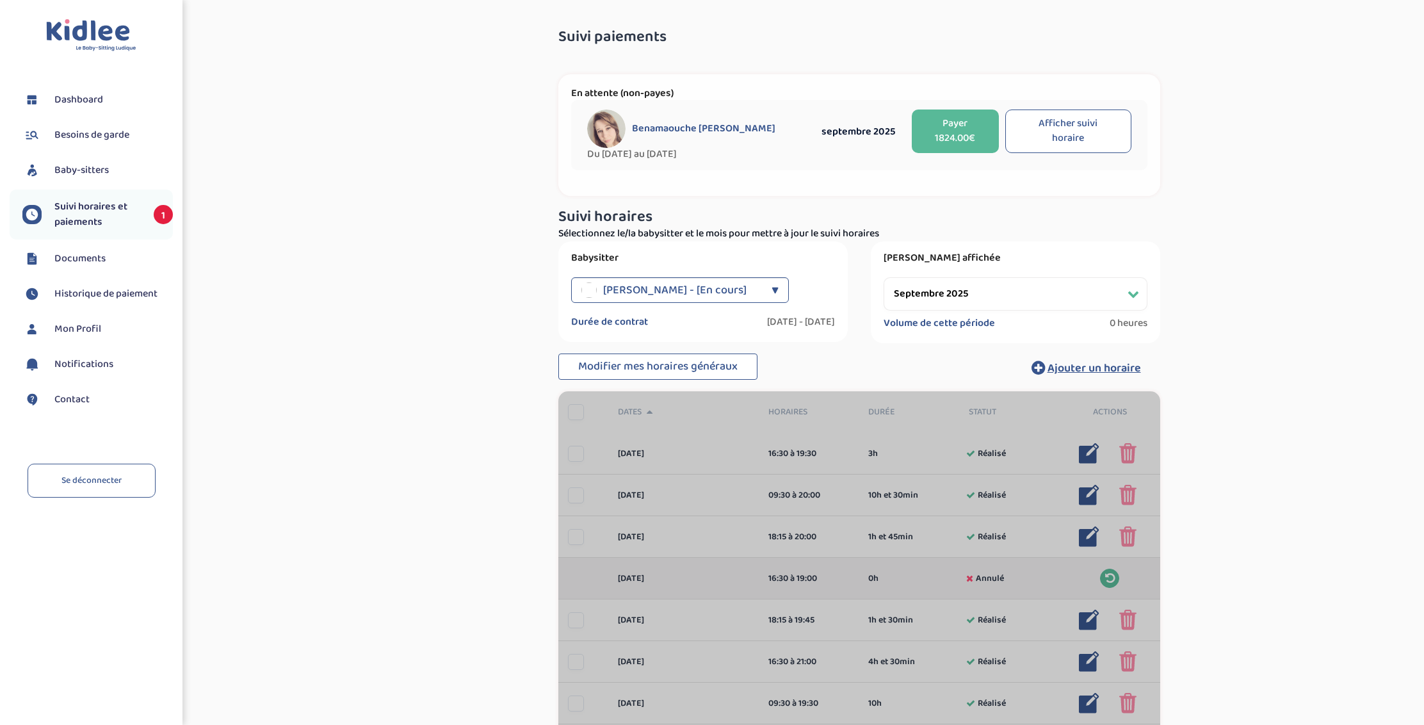
select select "septembre 2025"
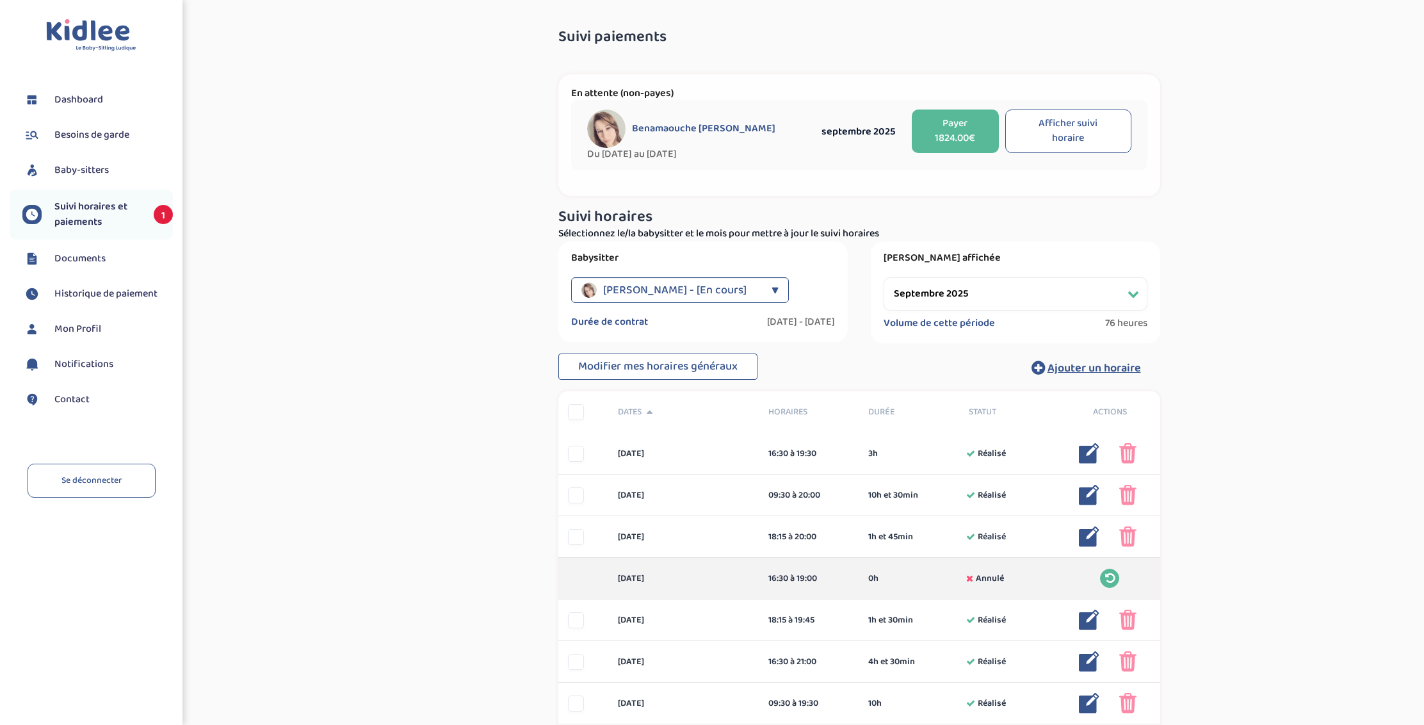
click at [971, 126] on button "Payer 1824.00€" at bounding box center [955, 131] width 87 height 44
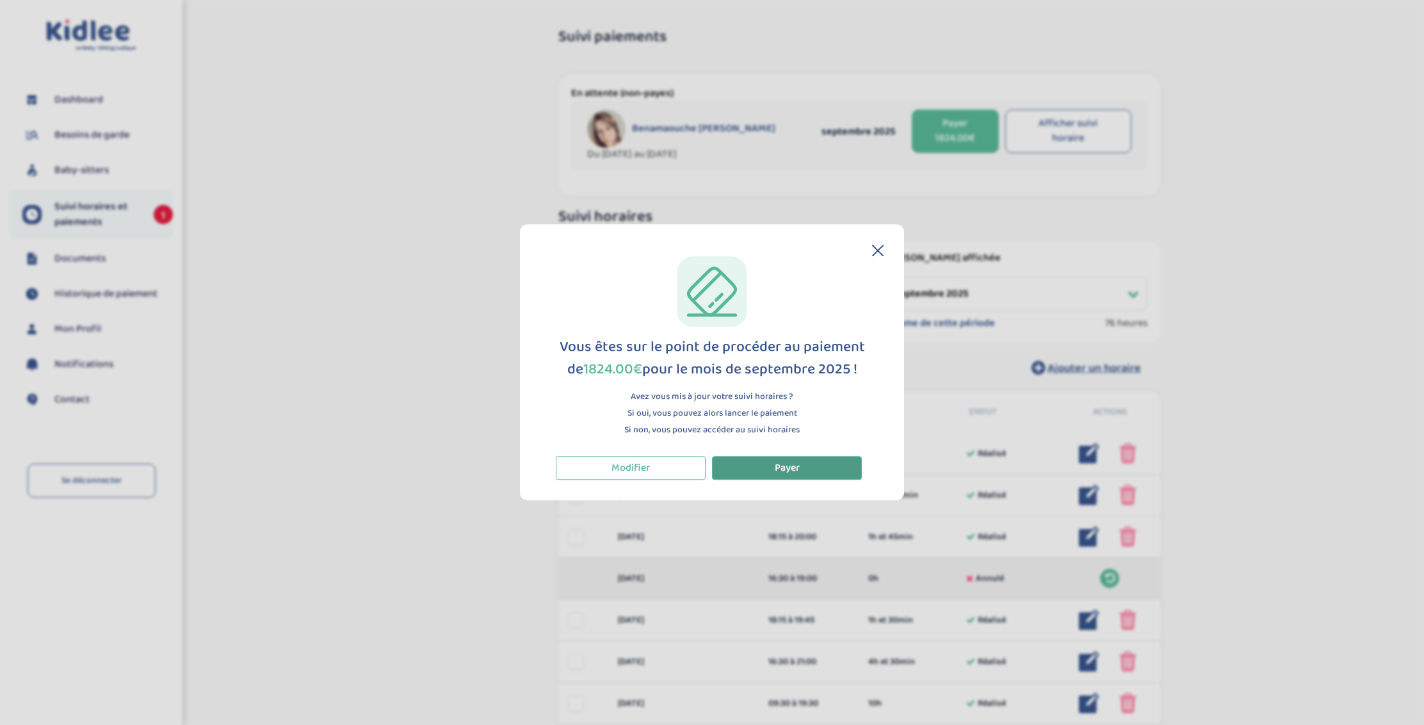
click at [806, 465] on button "Payer" at bounding box center [787, 468] width 150 height 24
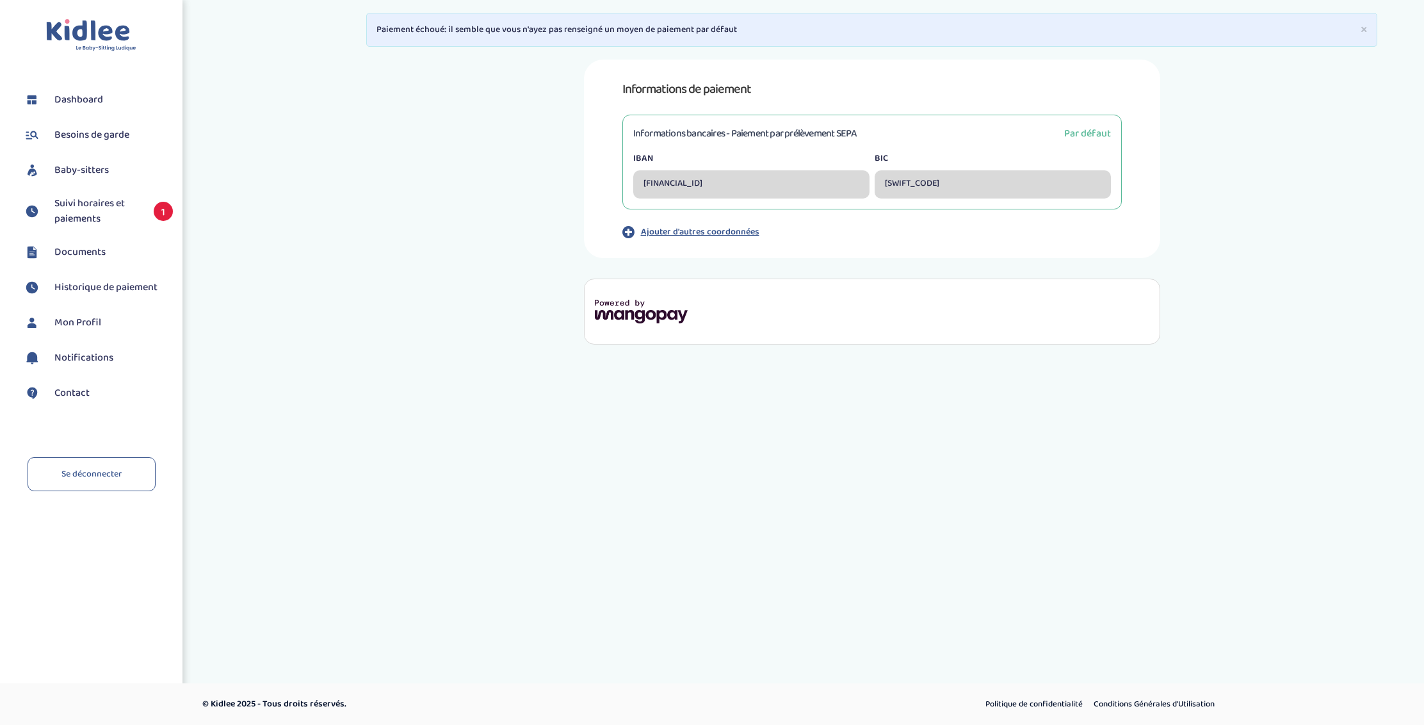
click at [309, 488] on body "Toggle navigation FAQ [PERSON_NAME] Dashboard Besoins de garde Baby-sitters Sui…" at bounding box center [712, 362] width 1424 height 725
click at [276, 184] on div "× Paiement échoué: il semble que vous n'ayez pas renseigné un moyen de paiement…" at bounding box center [711, 182] width 1443 height 344
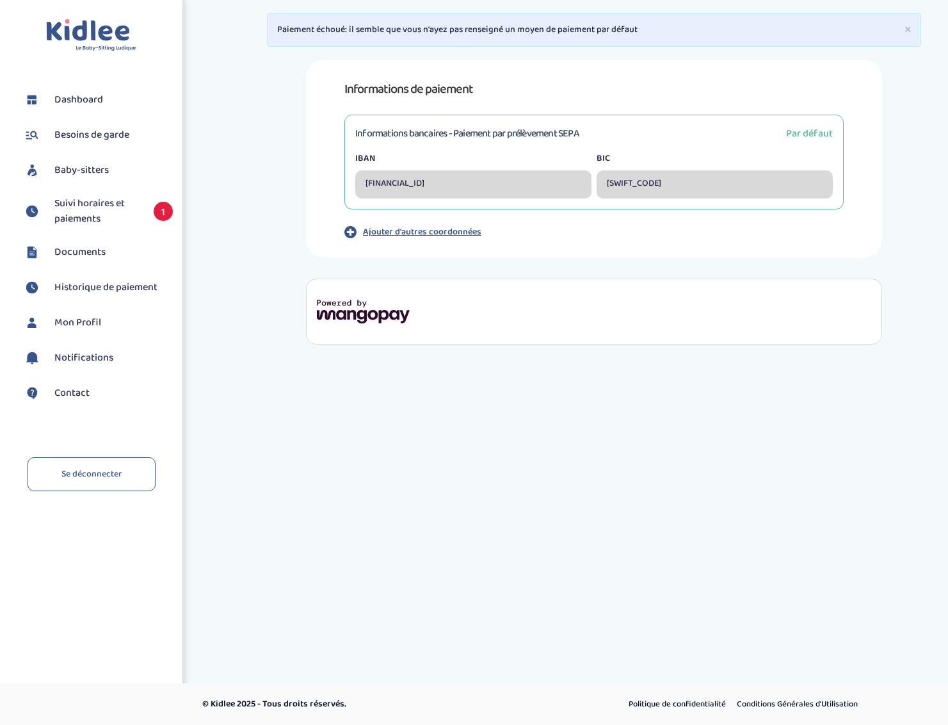
click at [351, 47] on div "× Paiement échoué: il semble que vous n'ayez pas renseigné un moyen de paiement…" at bounding box center [581, 182] width 753 height 344
drag, startPoint x: 289, startPoint y: 33, endPoint x: 592, endPoint y: 36, distance: 303.5
click at [585, 36] on p "Paiement échoué: il semble que vous n'ayez pas renseigné un moyen de paiement p…" at bounding box center [594, 29] width 634 height 13
click at [594, 35] on p "Paiement échoué: il semble que vous n'ayez pas renseigné un moyen de paiement p…" at bounding box center [594, 29] width 634 height 13
click at [120, 469] on link "Se déconnecter" at bounding box center [92, 474] width 128 height 34
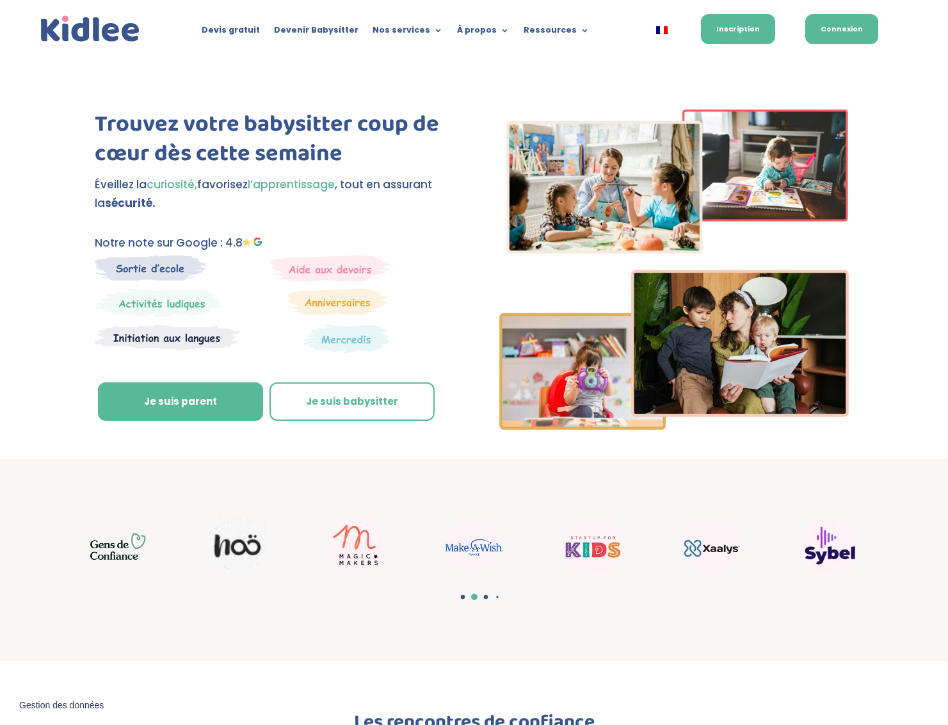
click at [856, 32] on link "Connexion" at bounding box center [842, 29] width 73 height 30
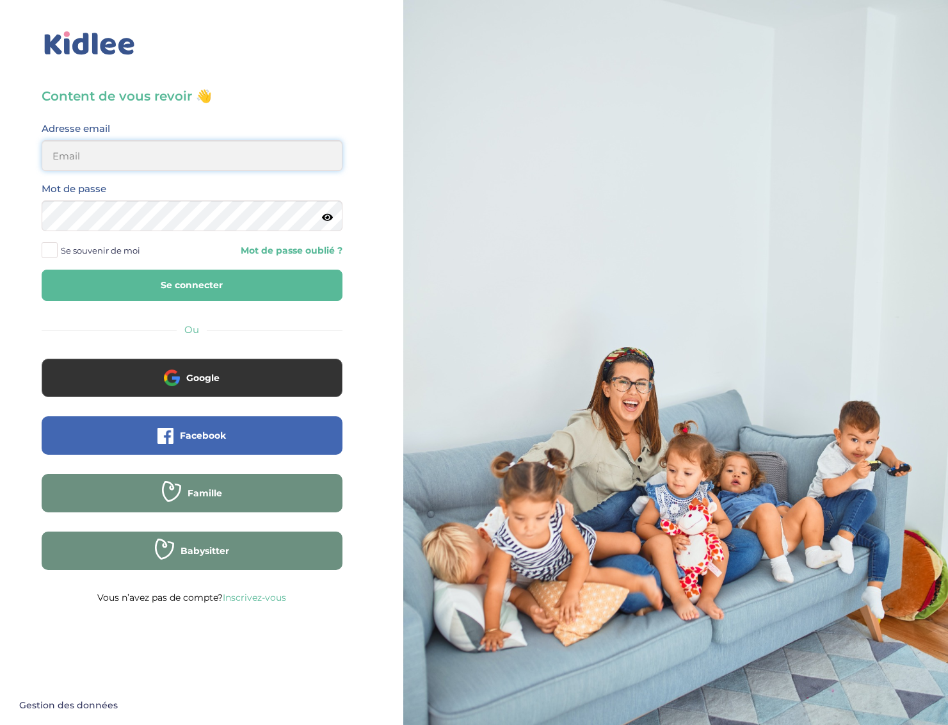
click at [163, 163] on input "email" at bounding box center [192, 155] width 301 height 31
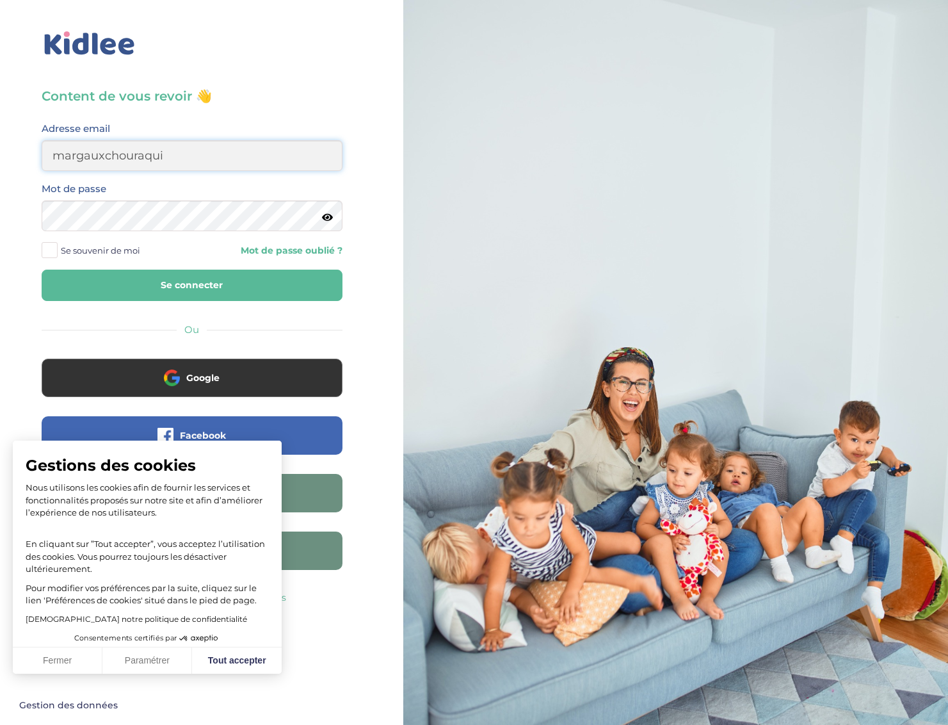
type input "margauxchouraqui@me.com"
click at [305, 254] on link "Mot de passe oublié ?" at bounding box center [272, 251] width 141 height 12
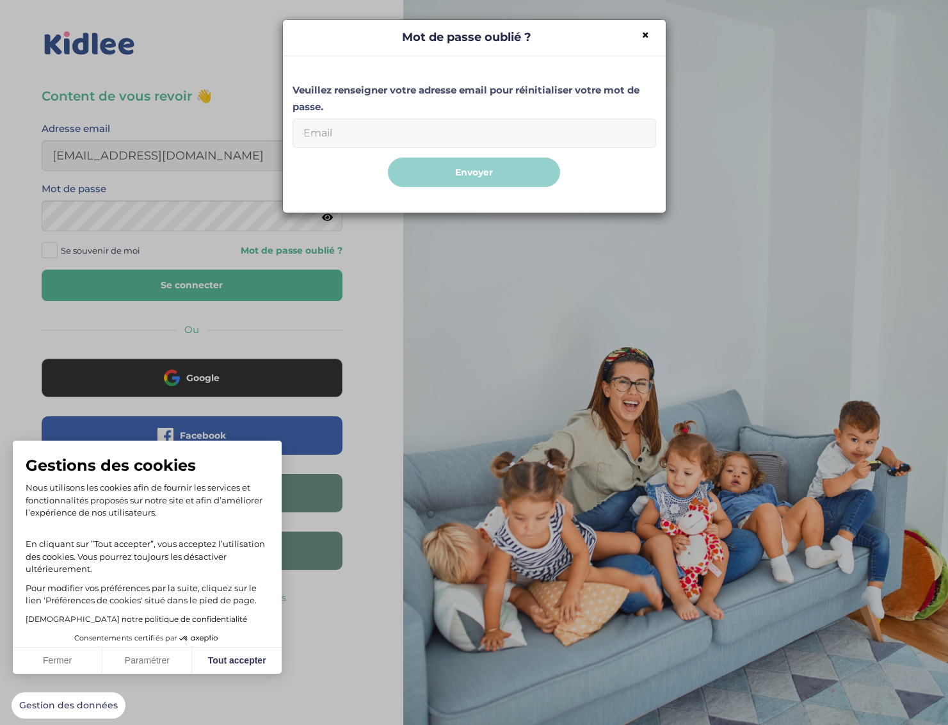
click at [430, 131] on input "Email" at bounding box center [475, 132] width 364 height 29
type input "margauxchouraqui@me.com"
click at [446, 169] on button "Envoyer" at bounding box center [474, 173] width 172 height 30
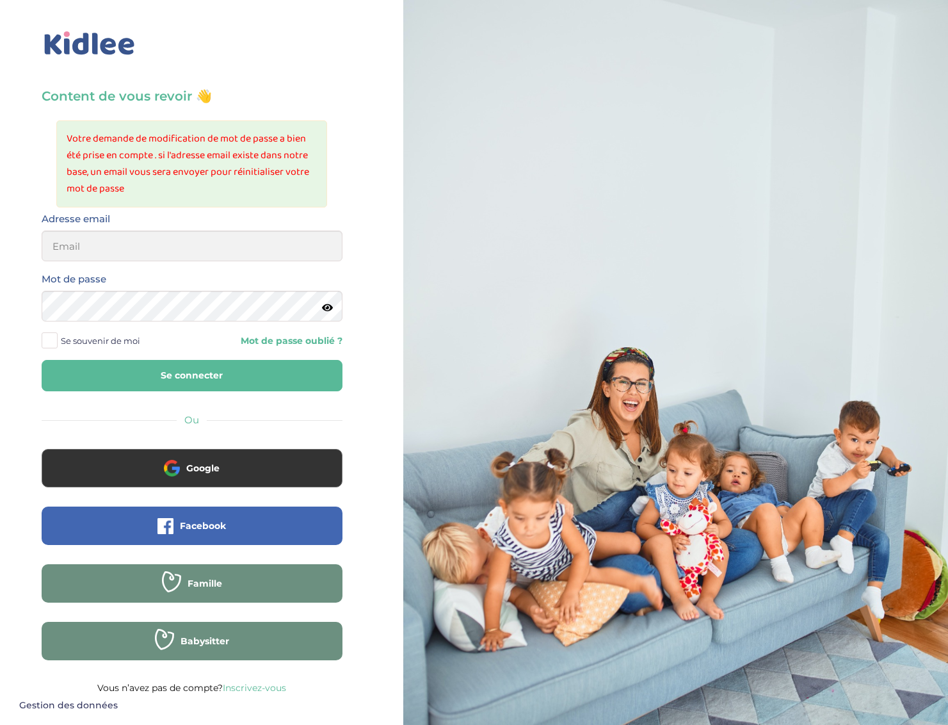
click at [203, 268] on div "Adresse email" at bounding box center [192, 241] width 320 height 60
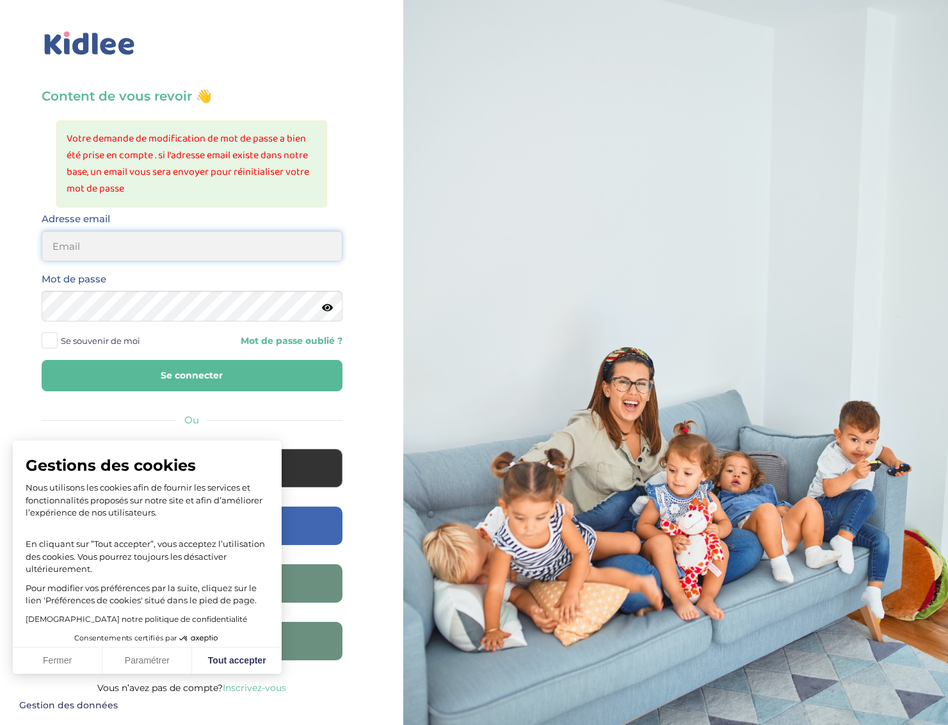
click at [148, 254] on input "email" at bounding box center [192, 246] width 301 height 31
type input "margauxchouraqui@"
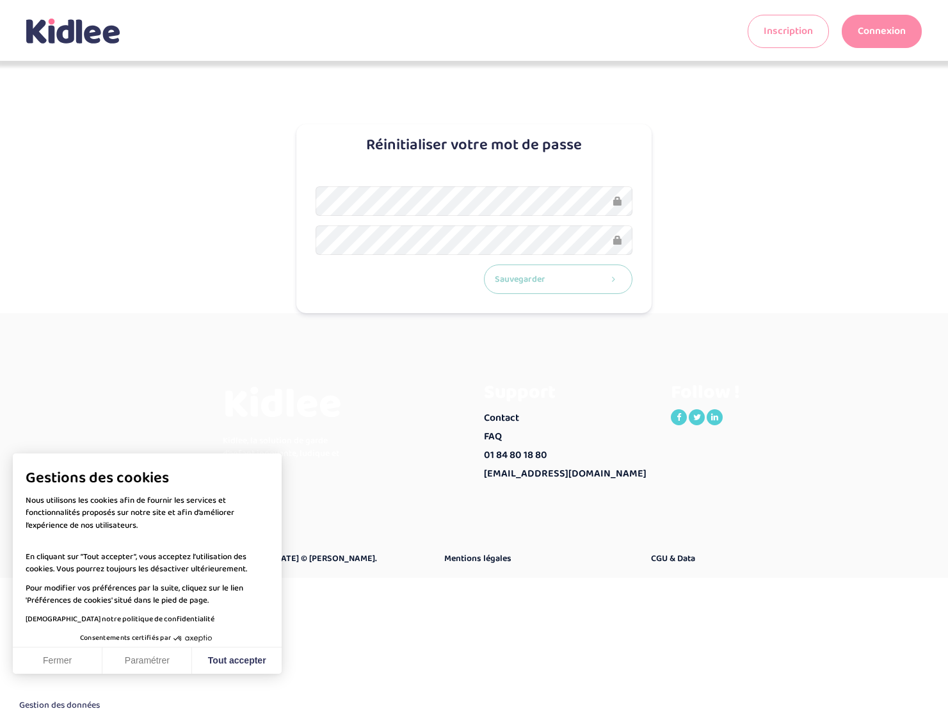
click at [552, 282] on button "Sauvegarder" at bounding box center [558, 279] width 149 height 30
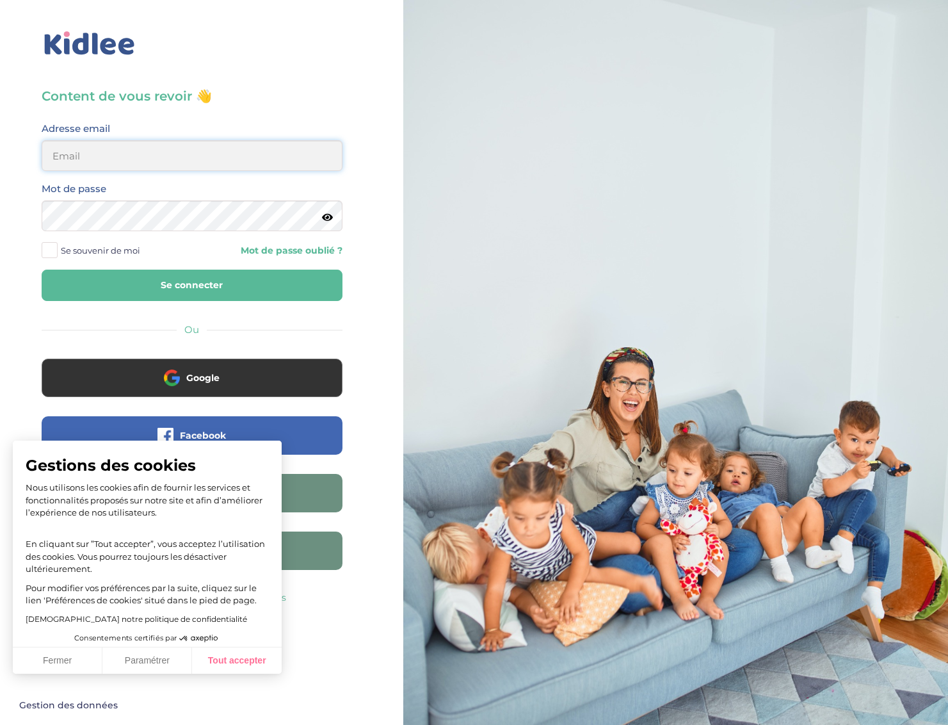
type input "[EMAIL_ADDRESS][DOMAIN_NAME]"
click at [252, 658] on button "Tout accepter" at bounding box center [237, 660] width 90 height 27
checkbox input "true"
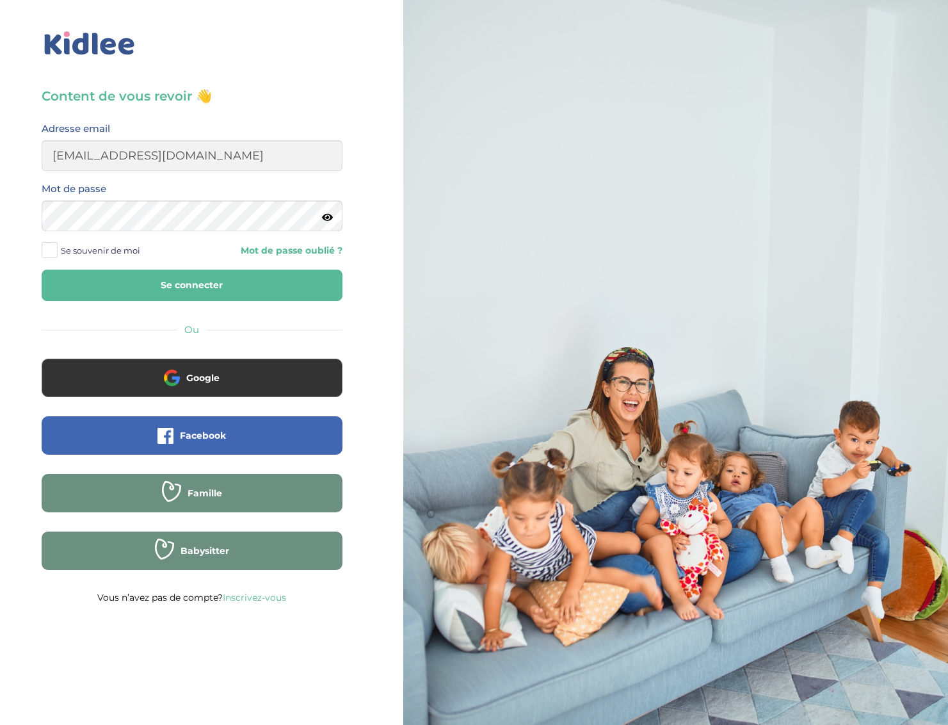
click at [46, 251] on span at bounding box center [50, 250] width 16 height 16
click at [0, 0] on input "Se souvenir de moi" at bounding box center [0, 0] width 0 height 0
click at [126, 282] on button "Se connecter" at bounding box center [192, 285] width 301 height 31
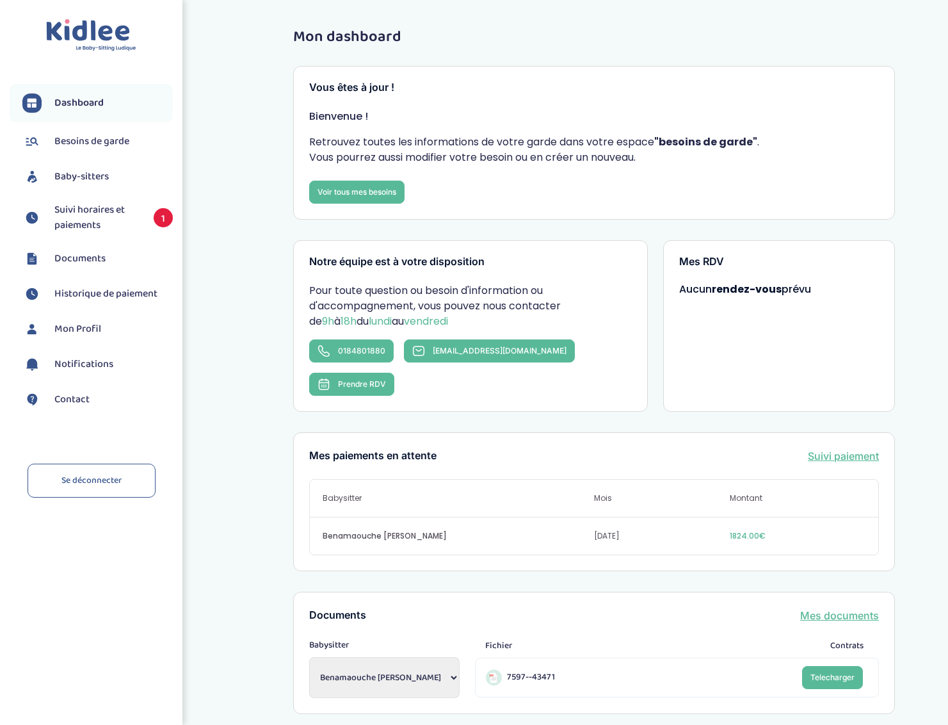
click at [109, 225] on span "Suivi horaires et paiements" at bounding box center [97, 217] width 86 height 31
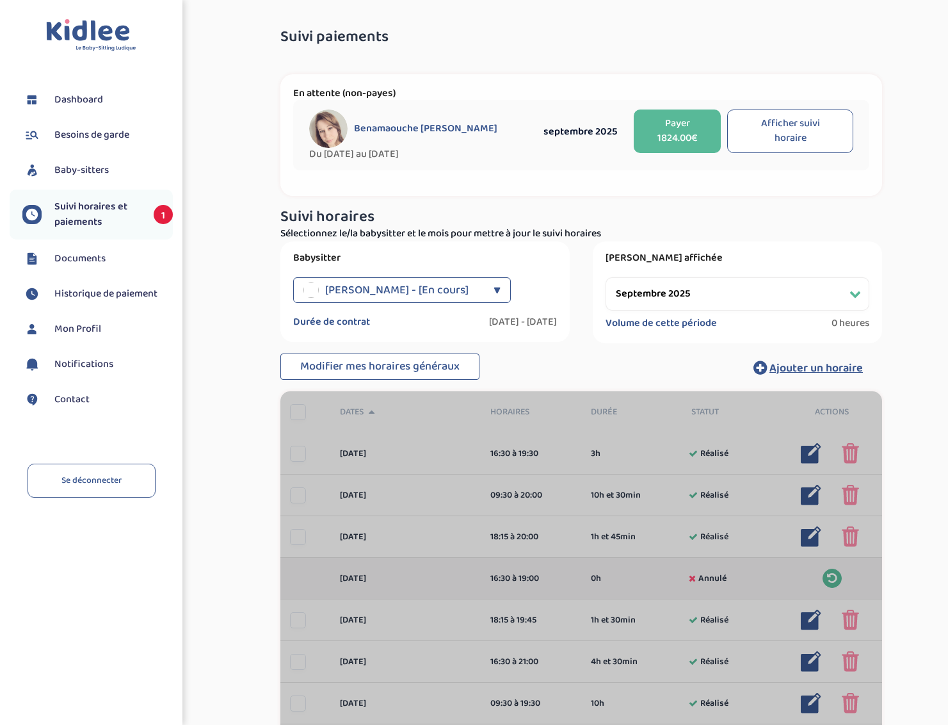
select select "septembre 2025"
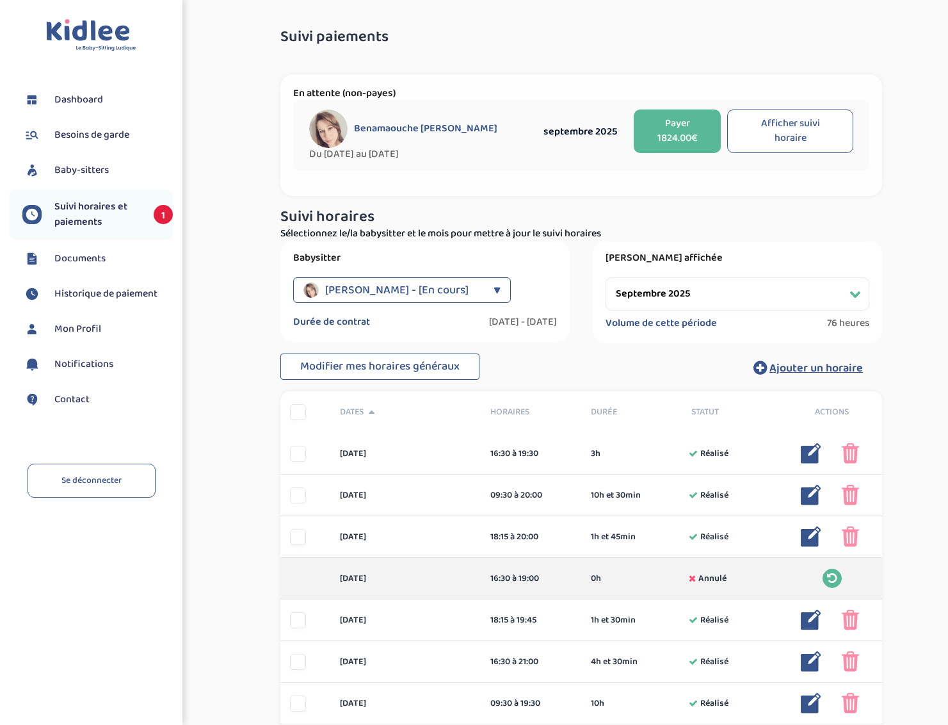
click at [694, 134] on button "Payer 1824.00€" at bounding box center [677, 131] width 87 height 44
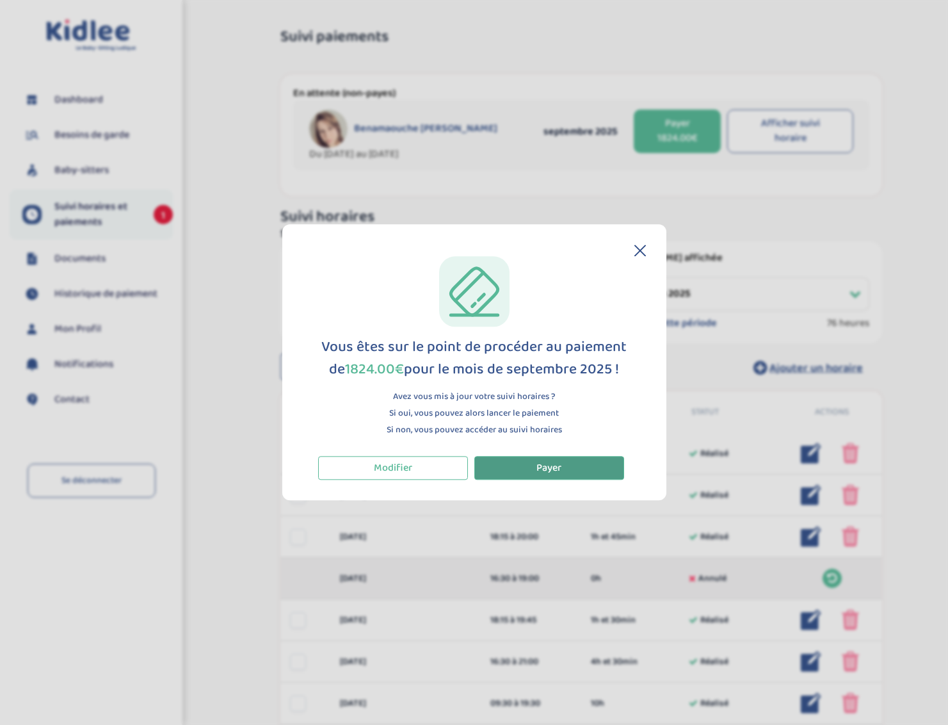
click at [567, 466] on button "Payer" at bounding box center [549, 468] width 150 height 24
